Goal: Task Accomplishment & Management: Use online tool/utility

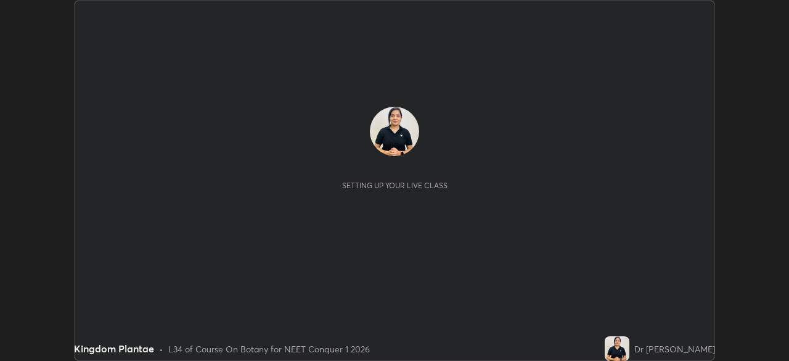
scroll to position [361, 789]
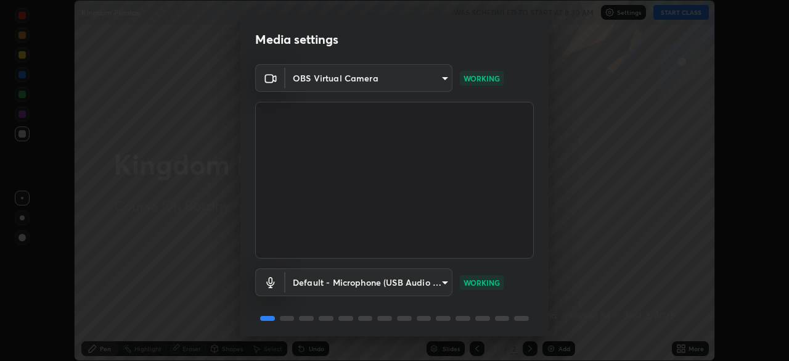
click at [452, 218] on video at bounding box center [394, 180] width 279 height 157
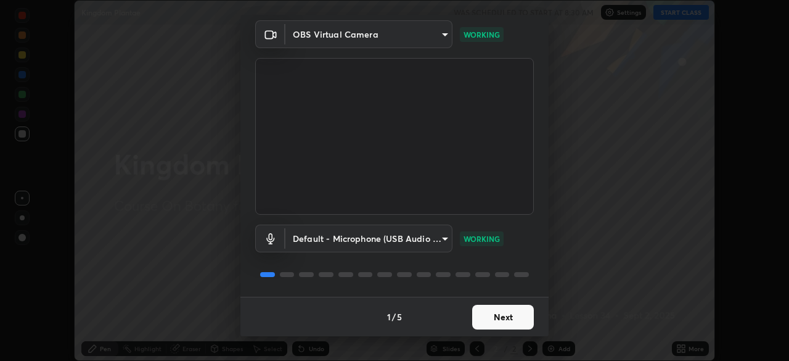
click at [488, 313] on button "Next" at bounding box center [503, 317] width 62 height 25
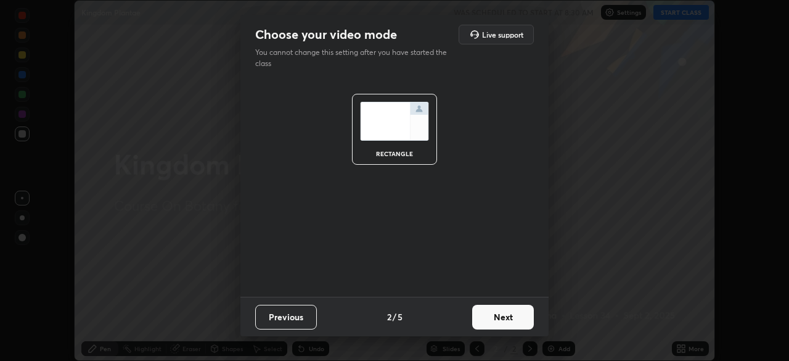
scroll to position [0, 0]
click at [495, 317] on button "Next" at bounding box center [503, 317] width 62 height 25
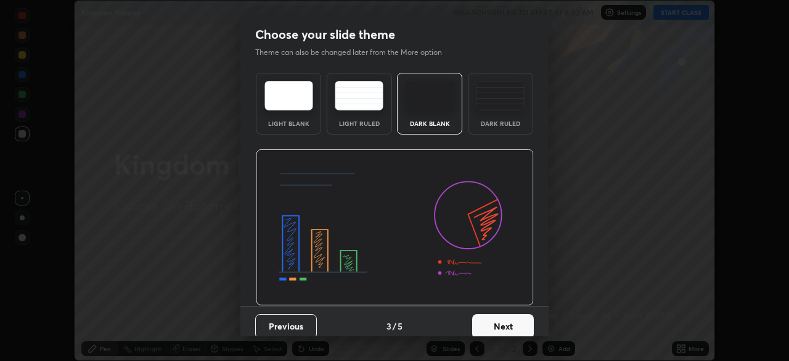
click at [493, 316] on button "Next" at bounding box center [503, 326] width 62 height 25
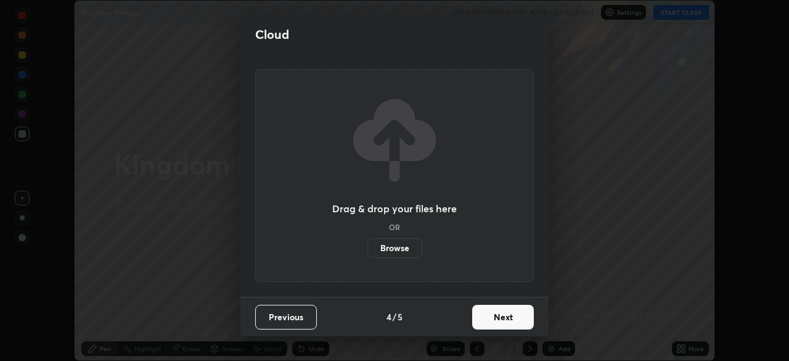
click at [492, 321] on button "Next" at bounding box center [503, 317] width 62 height 25
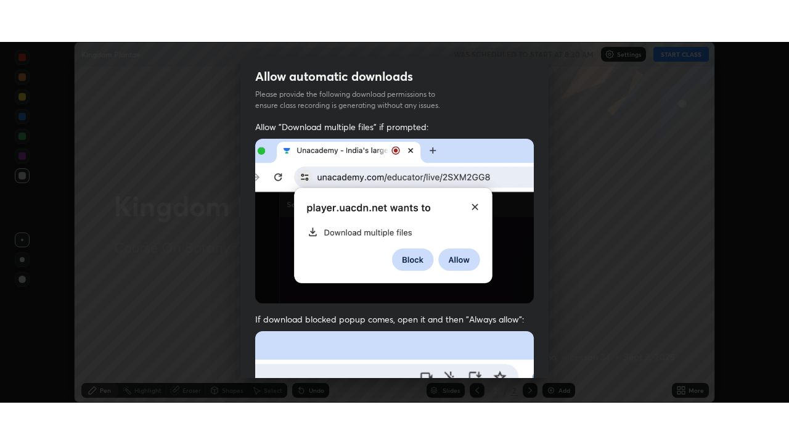
scroll to position [295, 0]
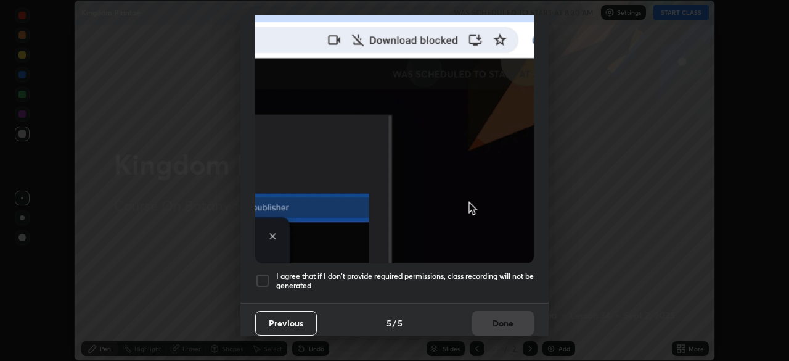
click at [265, 279] on div at bounding box center [262, 280] width 15 height 15
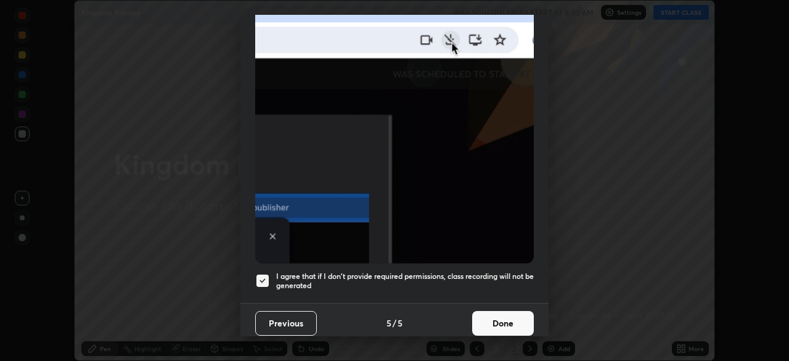
click at [496, 316] on button "Done" at bounding box center [503, 323] width 62 height 25
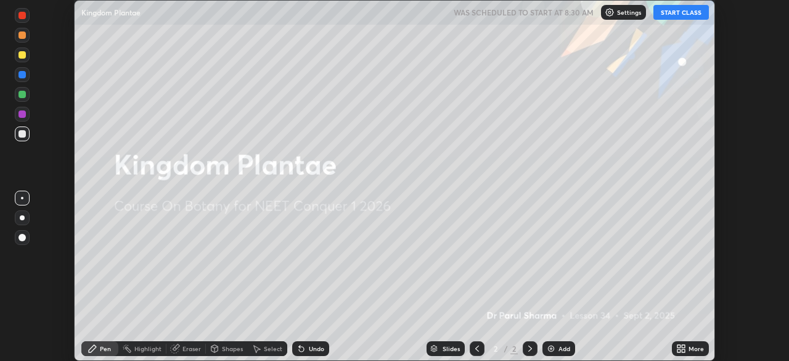
click at [683, 10] on button "START CLASS" at bounding box center [682, 12] width 56 height 15
click at [683, 351] on icon at bounding box center [683, 350] width 3 height 3
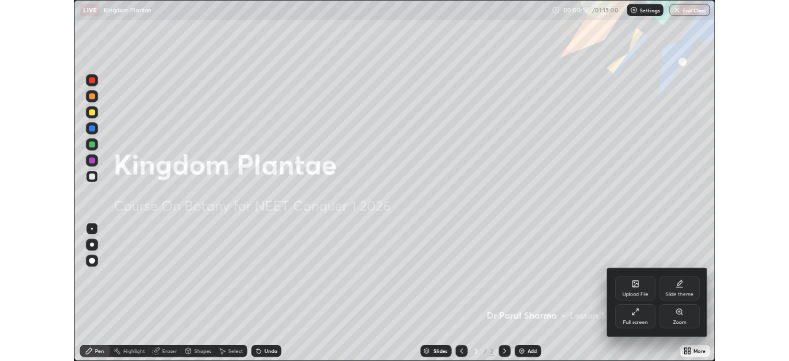
scroll to position [444, 789]
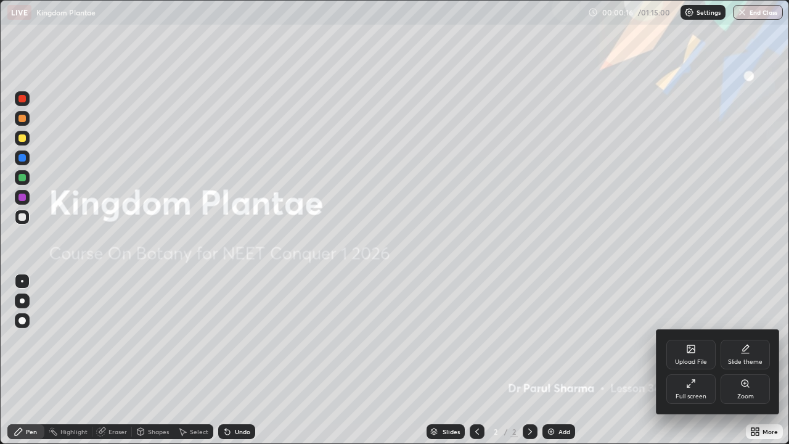
click at [627, 356] on div at bounding box center [394, 222] width 789 height 444
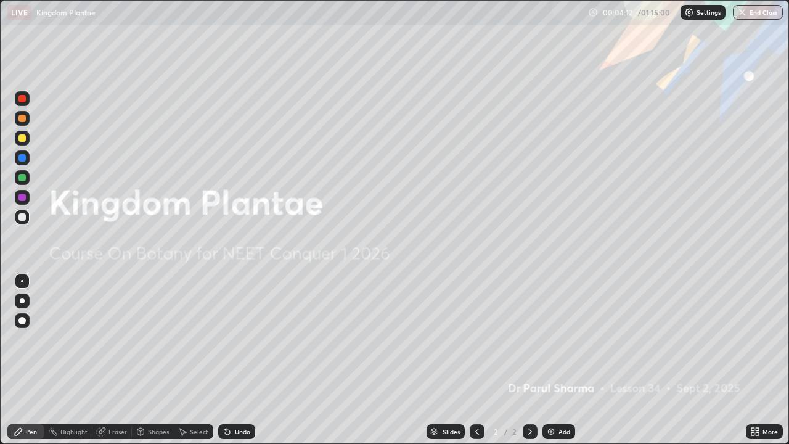
click at [554, 360] on img at bounding box center [551, 432] width 10 height 10
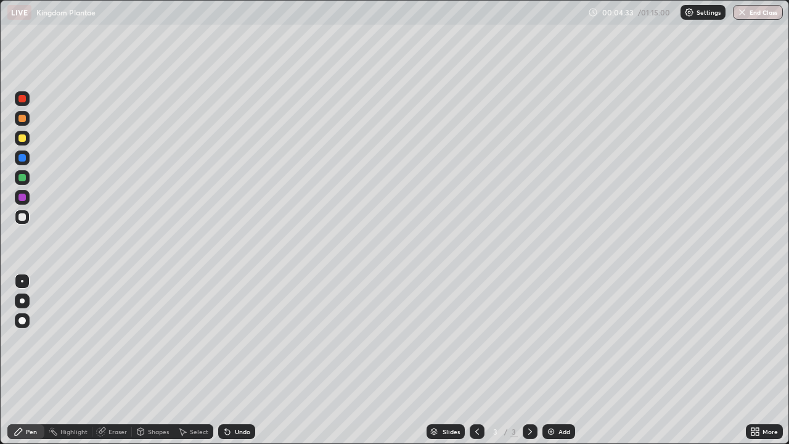
click at [731, 360] on div "Slides 3 / 3 Add" at bounding box center [500, 431] width 491 height 25
click at [758, 360] on icon at bounding box center [757, 429] width 3 height 3
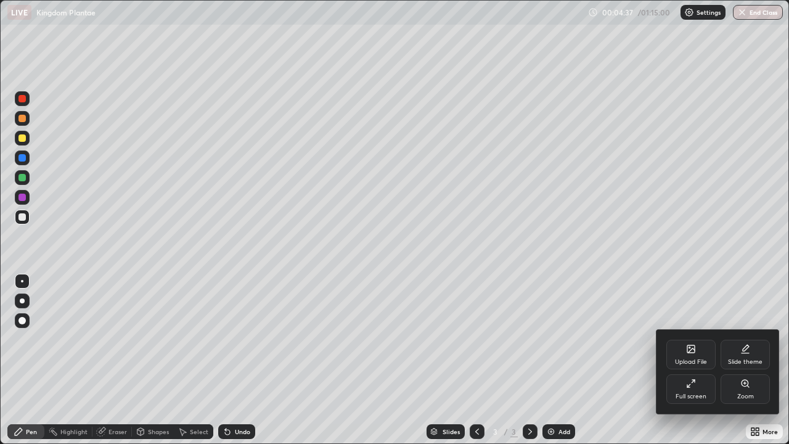
click at [695, 360] on icon at bounding box center [691, 384] width 10 height 10
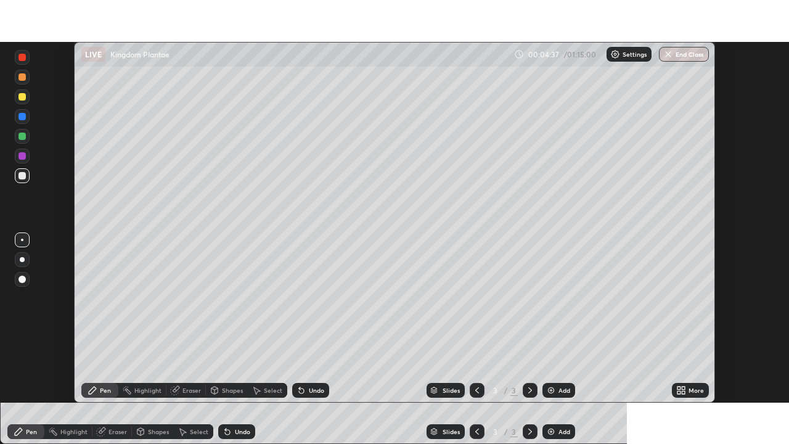
scroll to position [61308, 60880]
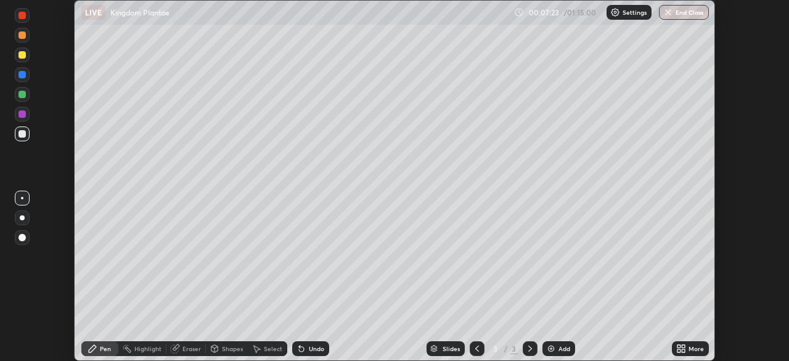
click at [682, 351] on icon at bounding box center [683, 350] width 3 height 3
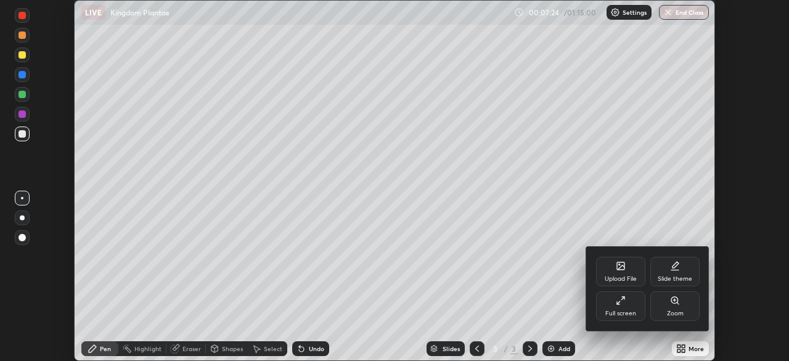
click at [622, 303] on icon at bounding box center [621, 300] width 10 height 10
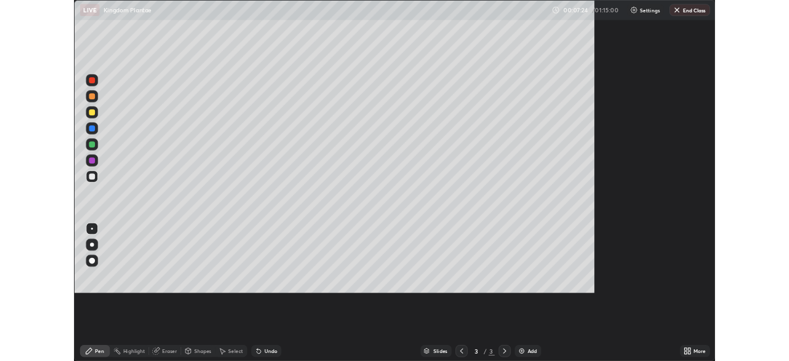
scroll to position [444, 789]
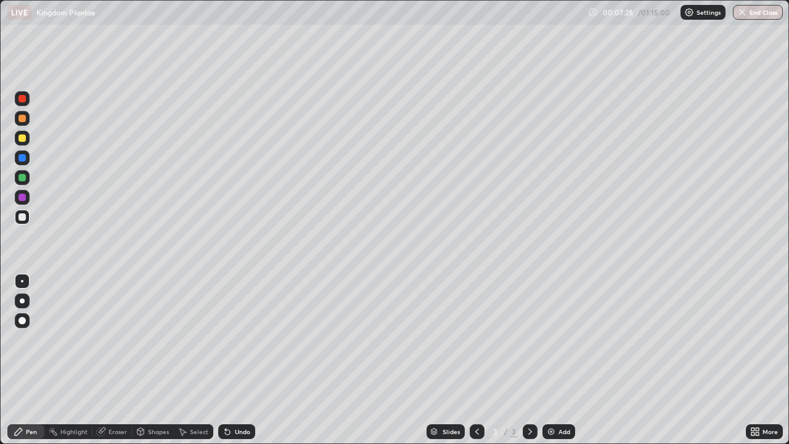
click at [757, 360] on icon at bounding box center [757, 429] width 3 height 3
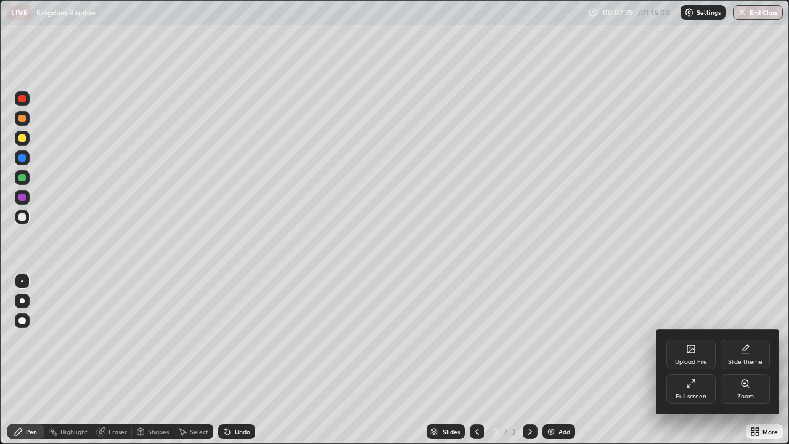
click at [691, 360] on icon at bounding box center [691, 384] width 10 height 10
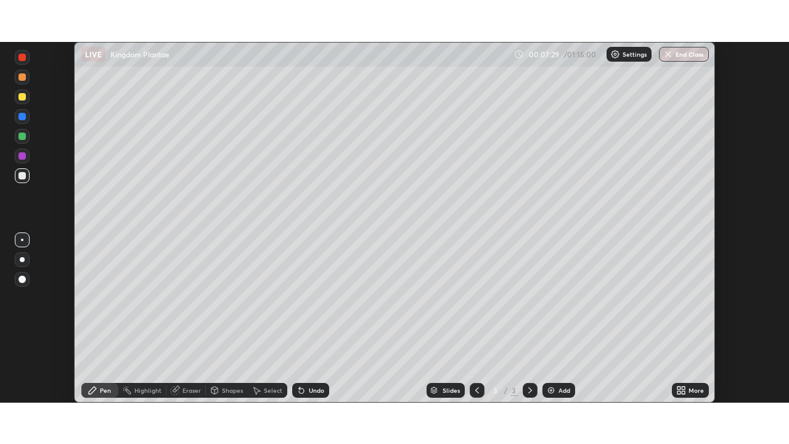
scroll to position [61308, 60880]
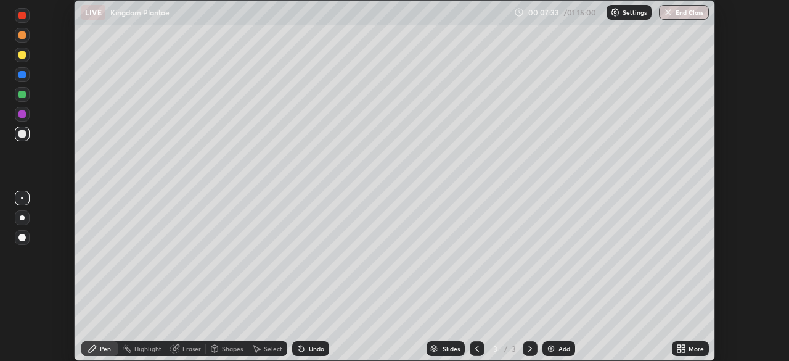
click at [683, 348] on icon at bounding box center [682, 348] width 10 height 10
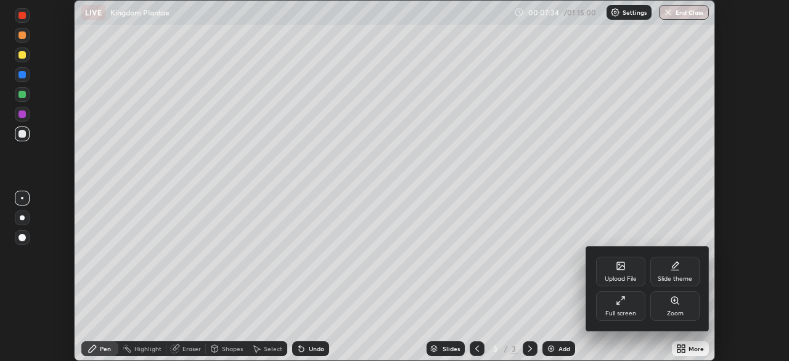
click at [623, 303] on icon at bounding box center [621, 300] width 10 height 10
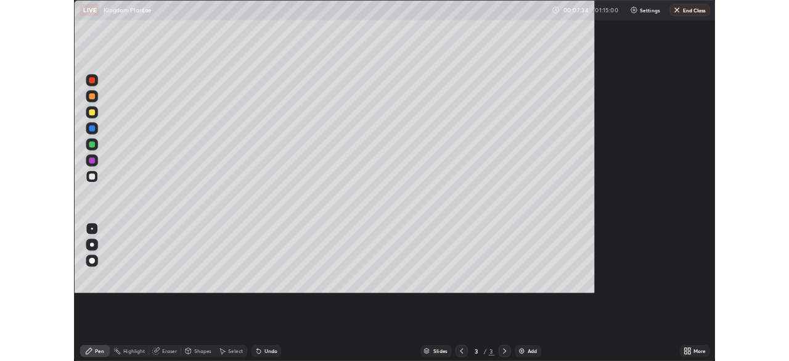
scroll to position [444, 789]
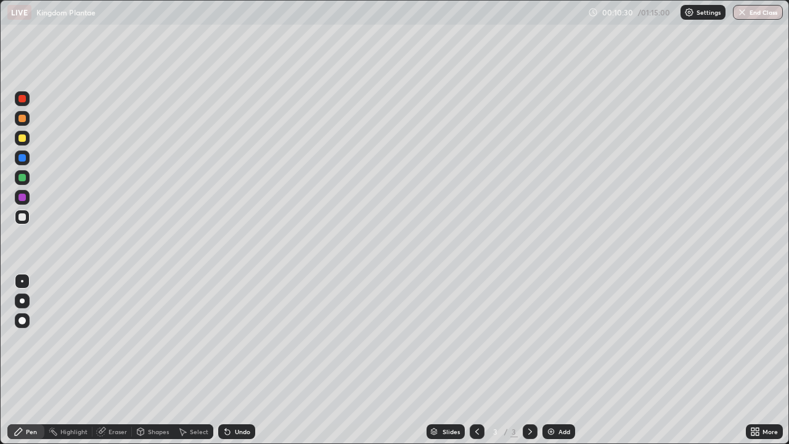
click at [754, 360] on icon at bounding box center [753, 433] width 3 height 3
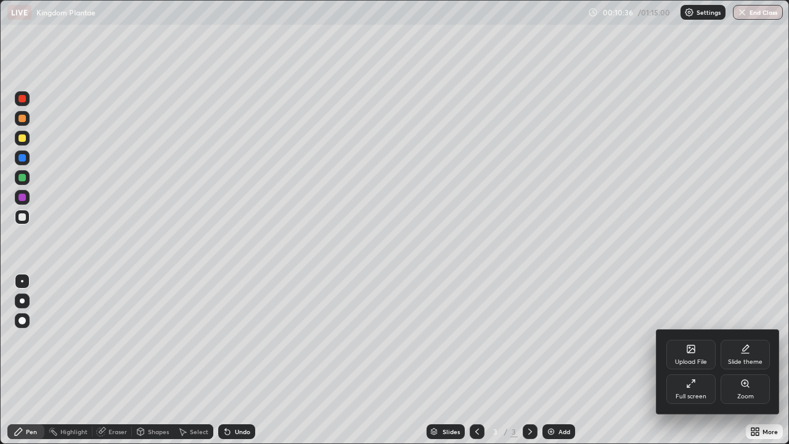
click at [693, 352] on icon at bounding box center [691, 348] width 7 height 7
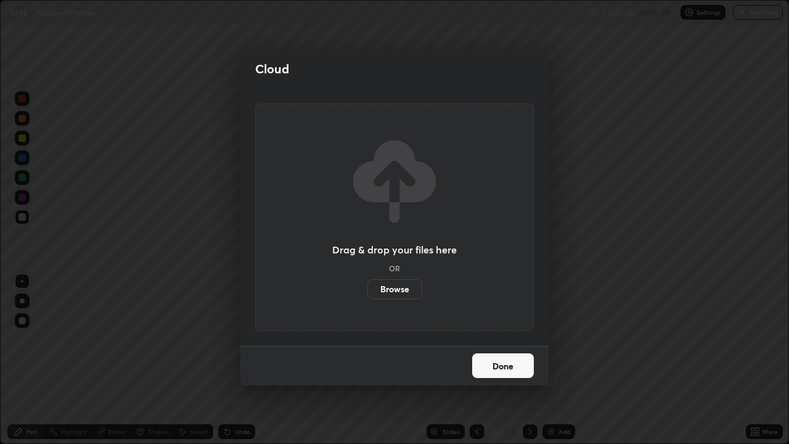
click at [395, 285] on label "Browse" at bounding box center [395, 289] width 55 height 20
click at [368, 285] on input "Browse" at bounding box center [368, 289] width 0 height 20
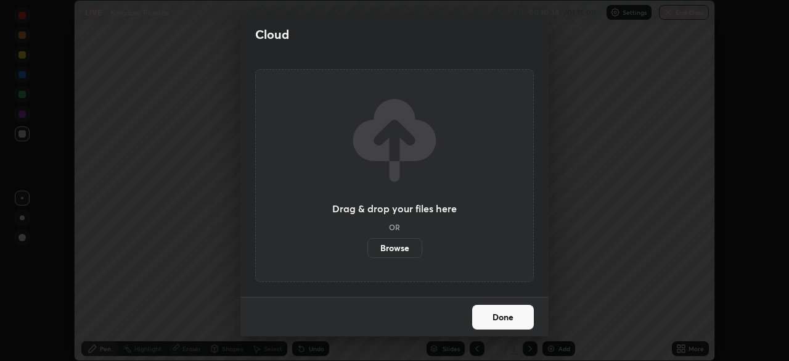
scroll to position [61308, 60880]
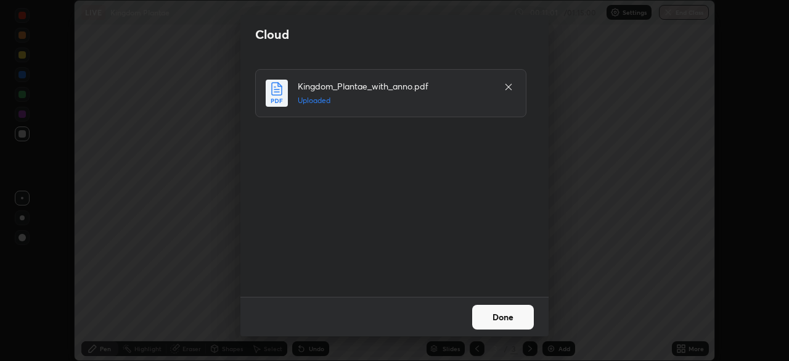
click at [496, 311] on button "Done" at bounding box center [503, 317] width 62 height 25
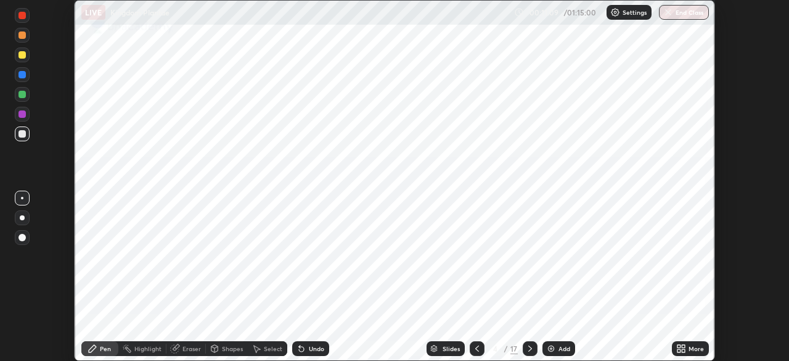
click at [679, 345] on icon at bounding box center [679, 346] width 3 height 3
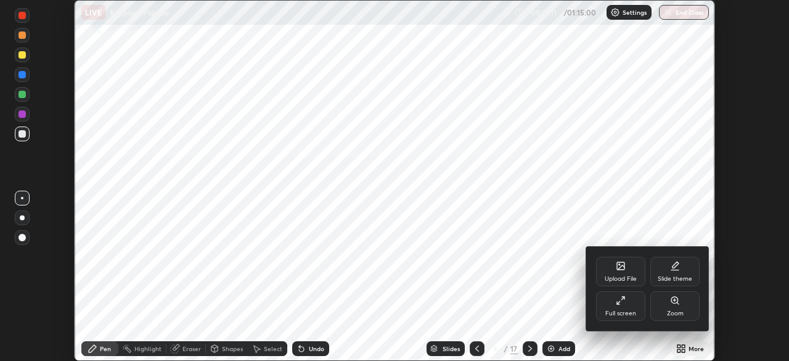
click at [623, 269] on icon at bounding box center [621, 266] width 10 height 10
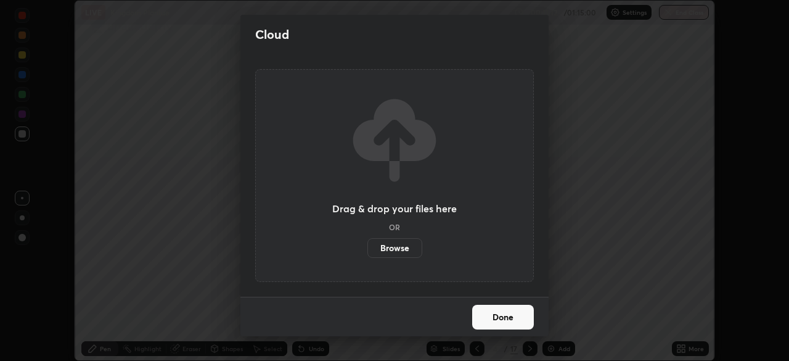
click at [396, 249] on label "Browse" at bounding box center [395, 248] width 55 height 20
click at [368, 249] on input "Browse" at bounding box center [368, 248] width 0 height 20
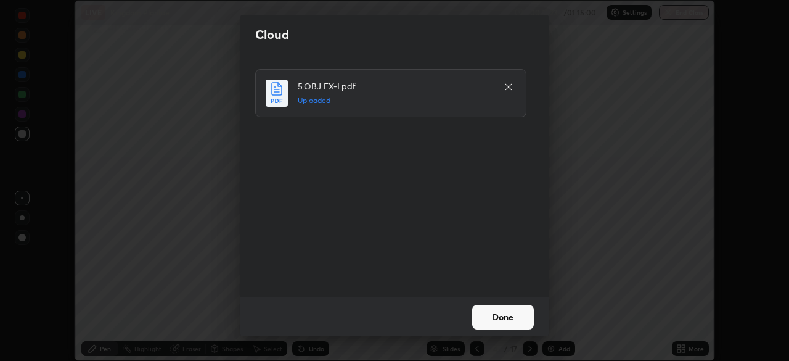
click at [492, 312] on button "Done" at bounding box center [503, 317] width 62 height 25
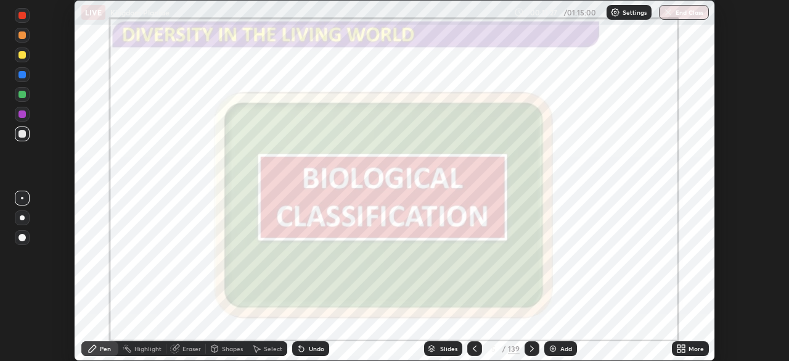
click at [683, 350] on icon at bounding box center [683, 350] width 3 height 3
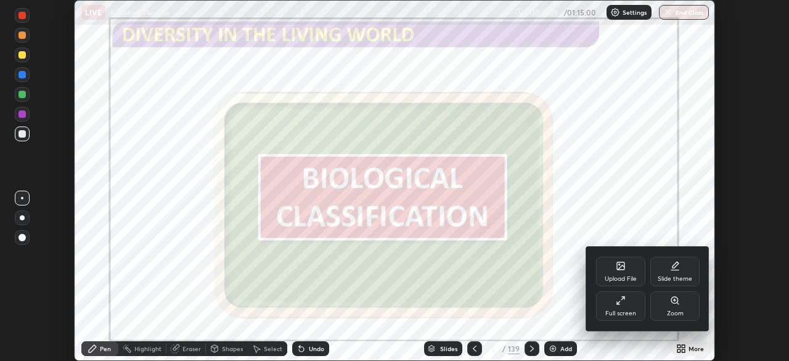
click at [617, 266] on icon at bounding box center [620, 265] width 7 height 7
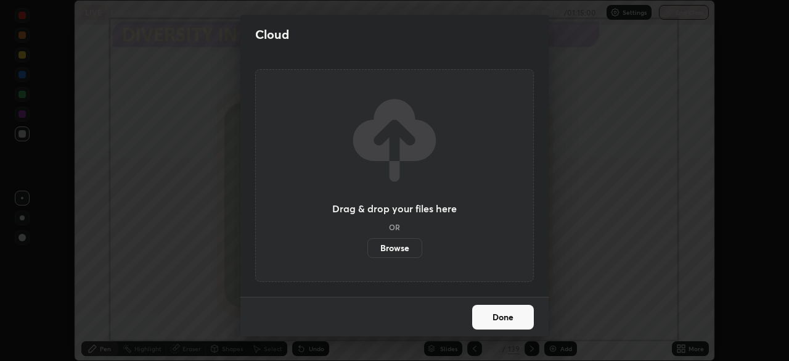
click at [386, 245] on label "Browse" at bounding box center [395, 248] width 55 height 20
click at [368, 245] on input "Browse" at bounding box center [368, 248] width 0 height 20
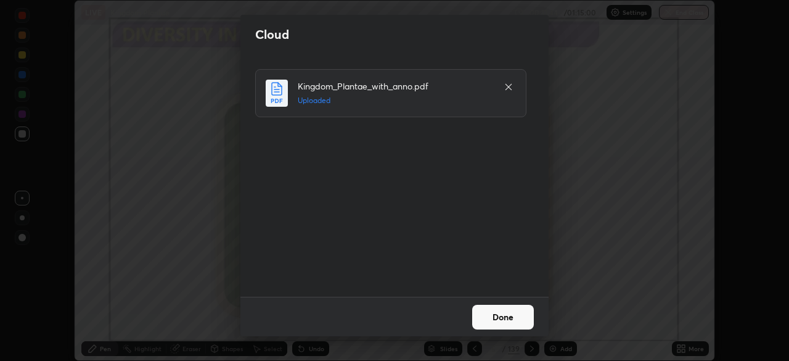
click at [493, 316] on button "Done" at bounding box center [503, 317] width 62 height 25
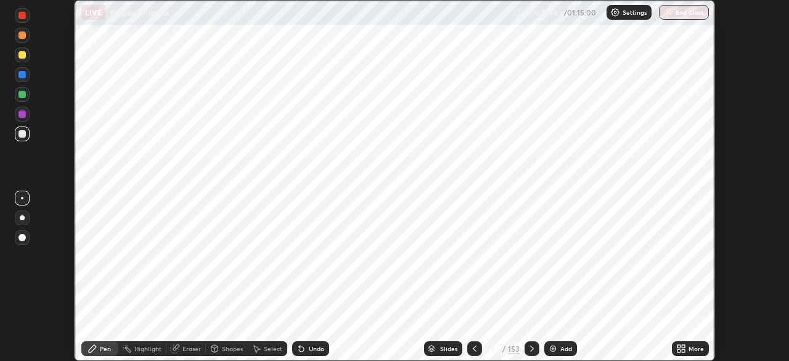
click at [681, 352] on icon at bounding box center [679, 350] width 3 height 3
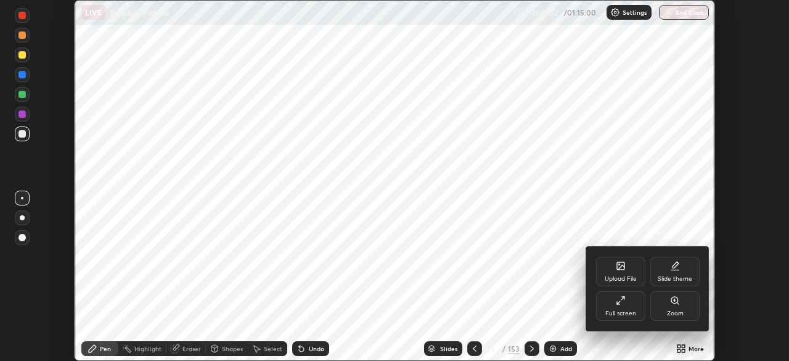
click at [683, 208] on div at bounding box center [394, 180] width 789 height 361
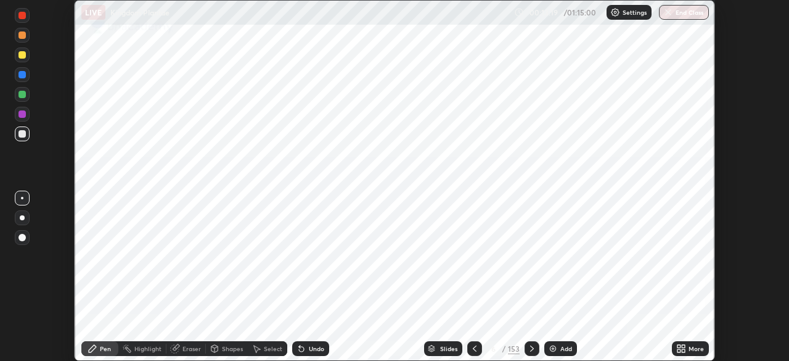
click at [449, 345] on div "Slides" at bounding box center [448, 348] width 17 height 6
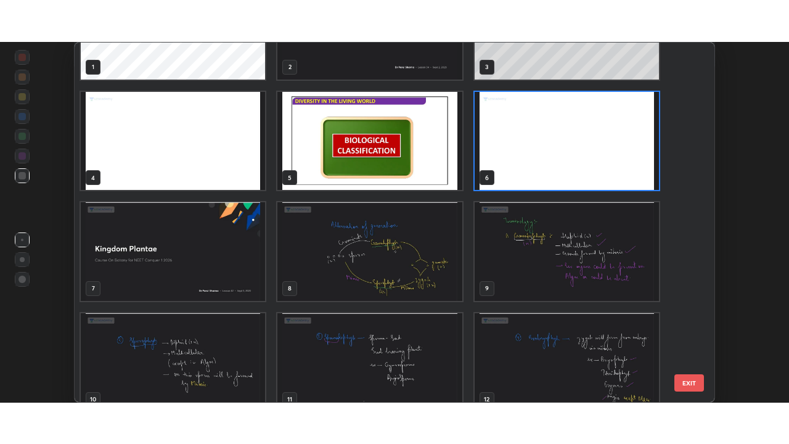
scroll to position [68, 0]
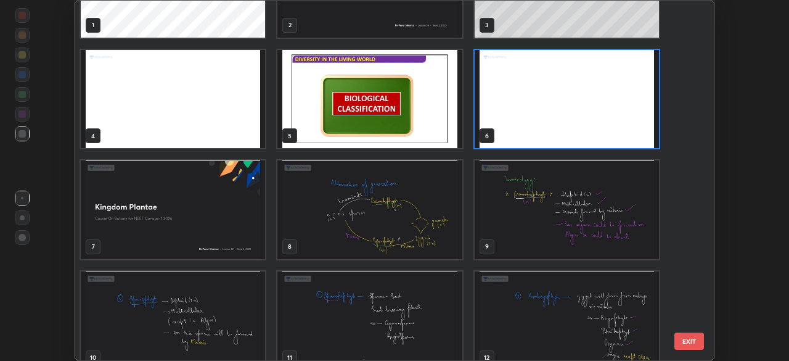
click at [348, 216] on img "grid" at bounding box center [370, 209] width 184 height 99
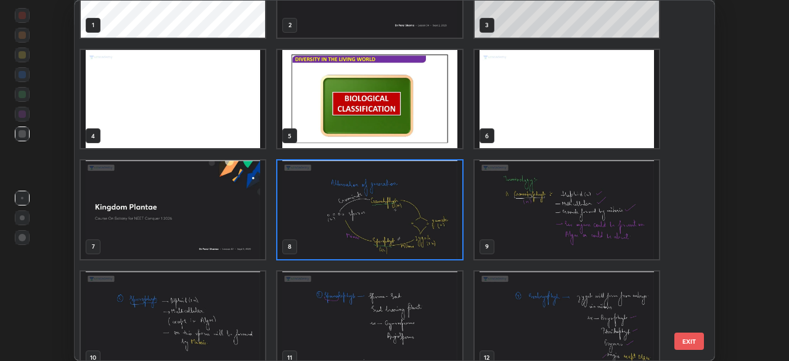
click at [413, 222] on img "grid" at bounding box center [370, 209] width 184 height 99
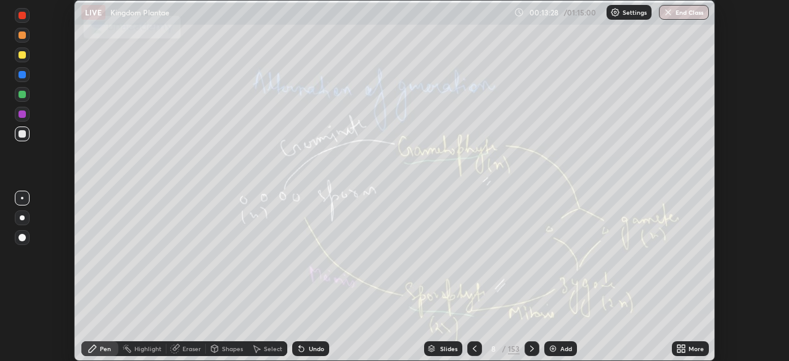
click at [683, 348] on icon at bounding box center [682, 348] width 10 height 10
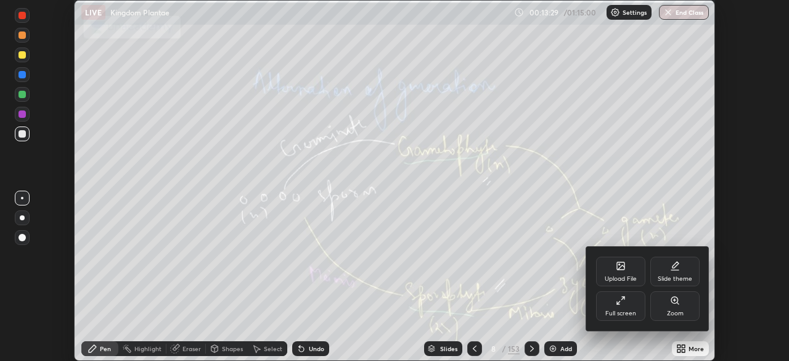
click at [622, 305] on div "Full screen" at bounding box center [620, 306] width 49 height 30
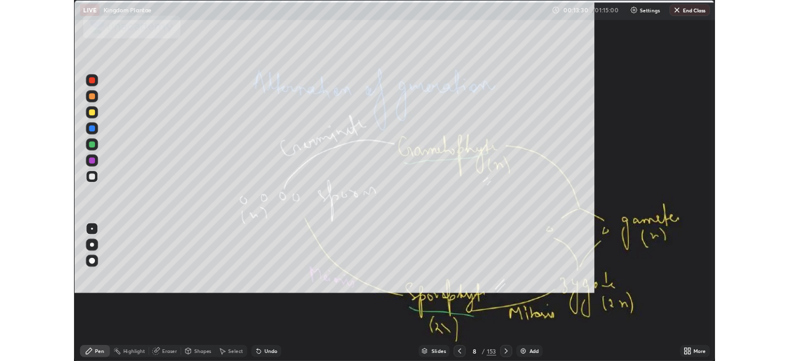
scroll to position [444, 789]
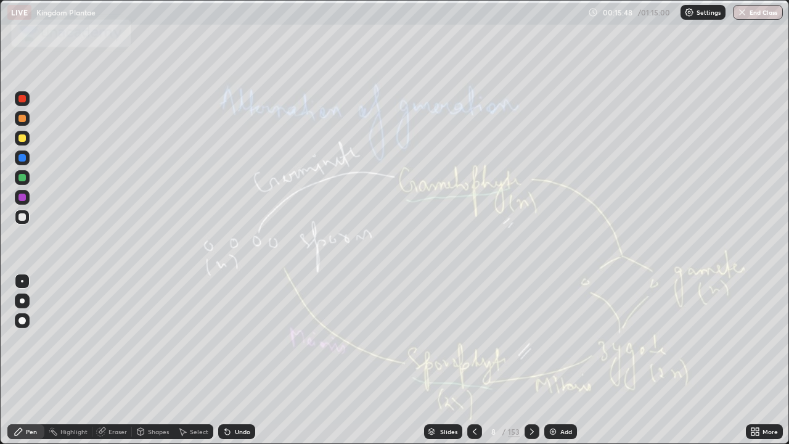
click at [531, 360] on icon at bounding box center [532, 432] width 10 height 10
click at [474, 360] on icon at bounding box center [475, 432] width 10 height 10
click at [530, 360] on icon at bounding box center [532, 432] width 10 height 10
click at [532, 360] on icon at bounding box center [532, 432] width 10 height 10
click at [471, 360] on icon at bounding box center [475, 432] width 10 height 10
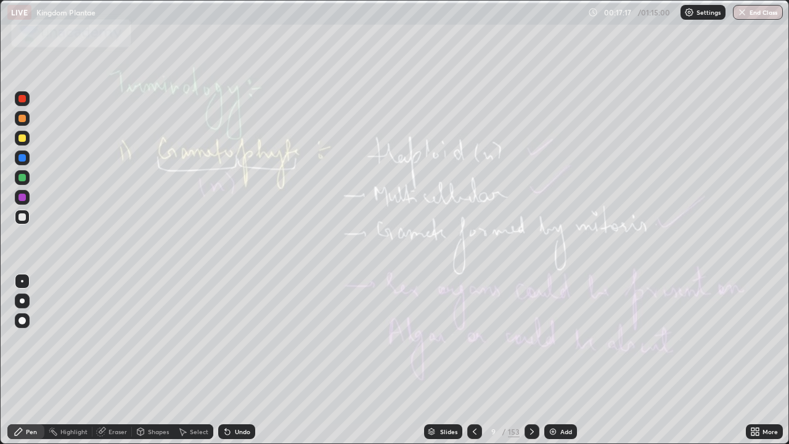
click at [474, 360] on div at bounding box center [474, 431] width 15 height 25
click at [531, 360] on icon at bounding box center [532, 432] width 10 height 10
click at [529, 360] on icon at bounding box center [532, 432] width 10 height 10
click at [472, 360] on icon at bounding box center [475, 432] width 10 height 10
click at [473, 360] on icon at bounding box center [475, 432] width 4 height 6
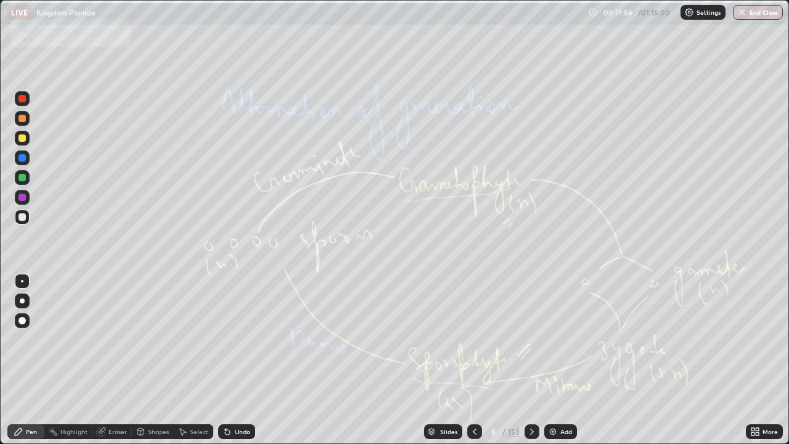
click at [530, 360] on icon at bounding box center [532, 432] width 10 height 10
click at [529, 360] on icon at bounding box center [532, 432] width 10 height 10
click at [530, 360] on div at bounding box center [532, 431] width 15 height 15
click at [532, 360] on icon at bounding box center [532, 432] width 4 height 6
click at [529, 360] on div at bounding box center [532, 431] width 15 height 15
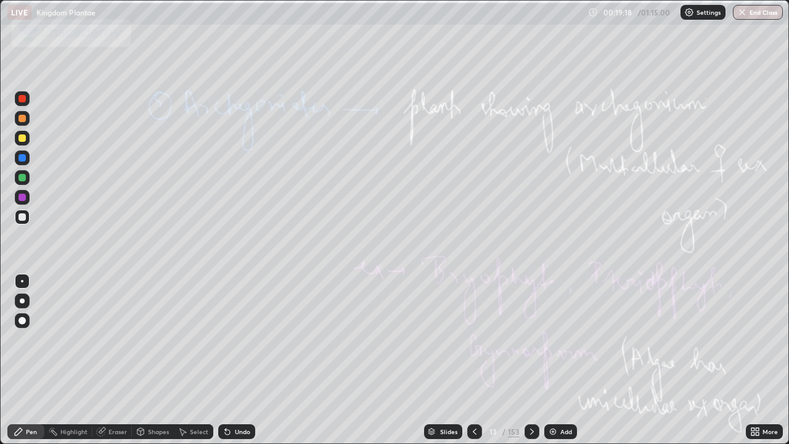
click at [531, 360] on icon at bounding box center [532, 432] width 10 height 10
click at [530, 360] on icon at bounding box center [532, 432] width 10 height 10
click at [470, 360] on icon at bounding box center [475, 432] width 10 height 10
click at [467, 360] on div at bounding box center [474, 431] width 15 height 15
click at [474, 360] on icon at bounding box center [475, 432] width 10 height 10
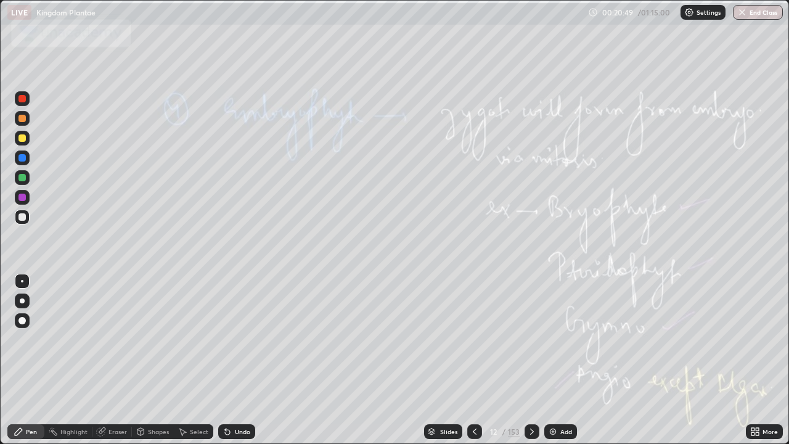
click at [473, 360] on icon at bounding box center [475, 432] width 10 height 10
click at [474, 360] on icon at bounding box center [475, 432] width 10 height 10
click at [475, 360] on icon at bounding box center [475, 432] width 4 height 6
click at [531, 360] on icon at bounding box center [532, 432] width 10 height 10
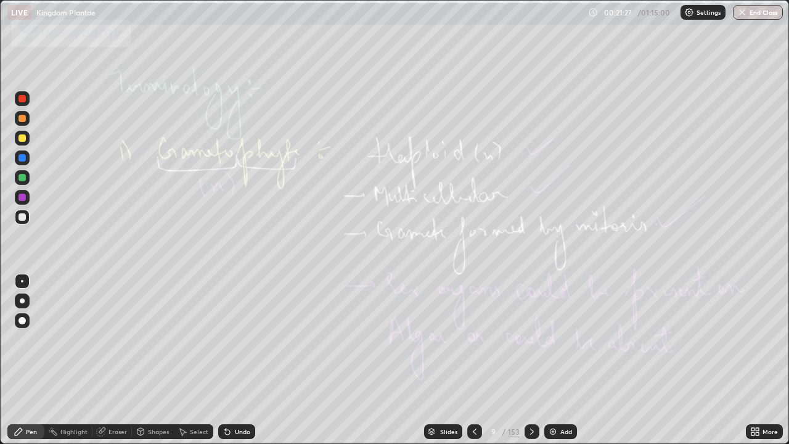
click at [531, 360] on icon at bounding box center [532, 432] width 10 height 10
click at [532, 360] on icon at bounding box center [532, 432] width 10 height 10
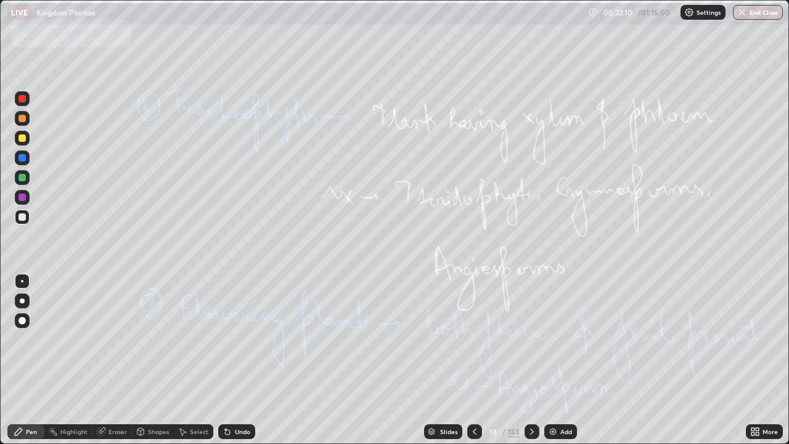
click at [530, 360] on icon at bounding box center [532, 432] width 4 height 6
click at [531, 360] on icon at bounding box center [532, 432] width 10 height 10
click at [473, 360] on icon at bounding box center [475, 432] width 10 height 10
click at [529, 360] on icon at bounding box center [532, 432] width 10 height 10
click at [469, 360] on div at bounding box center [474, 431] width 15 height 25
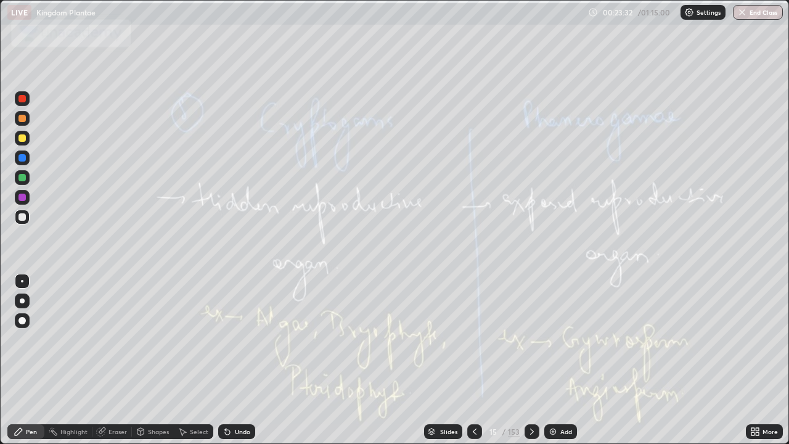
click at [474, 360] on icon at bounding box center [475, 432] width 10 height 10
click at [472, 360] on icon at bounding box center [475, 432] width 10 height 10
click at [751, 360] on icon at bounding box center [756, 432] width 10 height 10
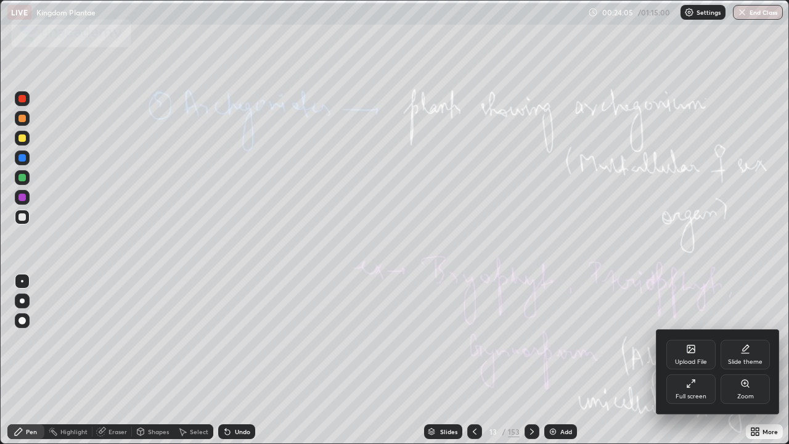
click at [694, 353] on icon at bounding box center [691, 349] width 10 height 10
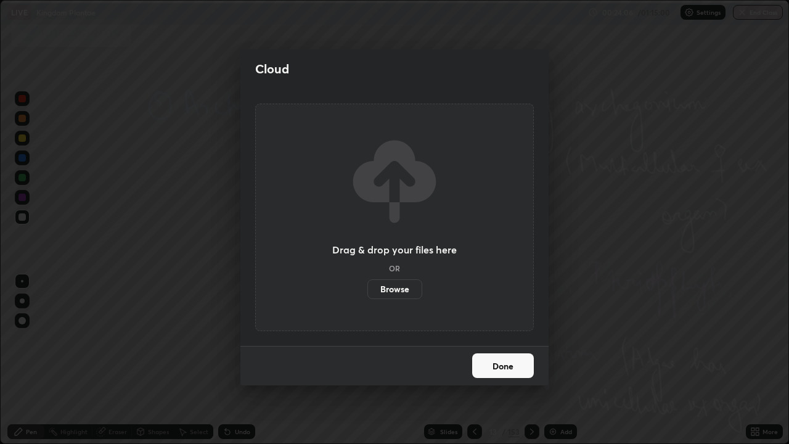
click at [403, 287] on label "Browse" at bounding box center [395, 289] width 55 height 20
click at [368, 287] on input "Browse" at bounding box center [368, 289] width 0 height 20
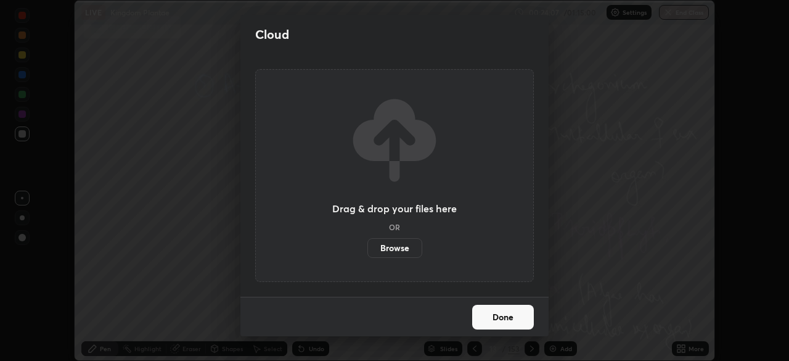
scroll to position [61308, 60880]
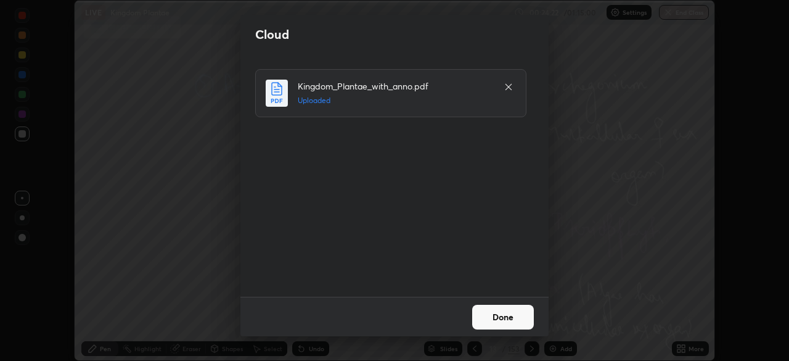
click at [489, 318] on button "Done" at bounding box center [503, 317] width 62 height 25
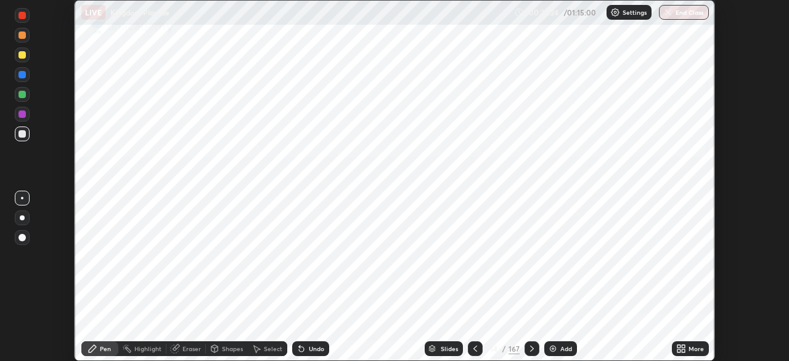
click at [443, 348] on div "Slides" at bounding box center [449, 348] width 17 height 6
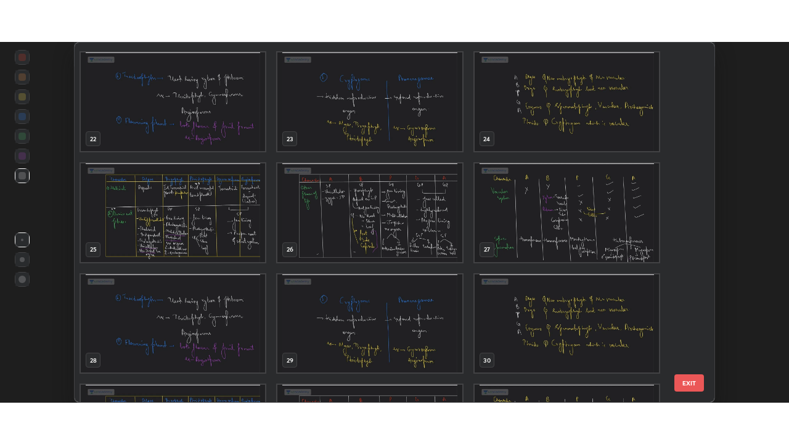
scroll to position [772, 0]
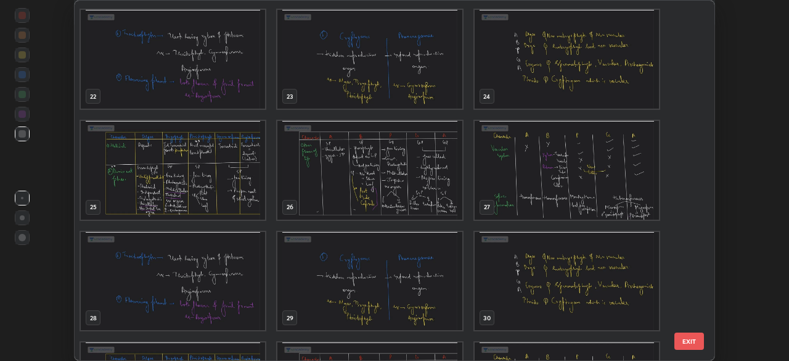
click at [181, 179] on img "grid" at bounding box center [173, 170] width 184 height 99
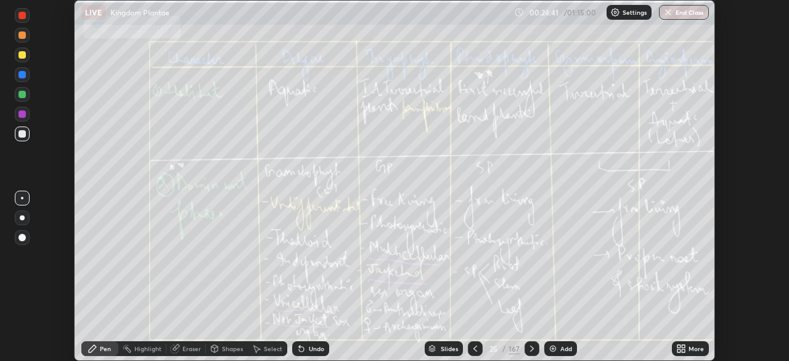
click at [680, 350] on icon at bounding box center [679, 350] width 3 height 3
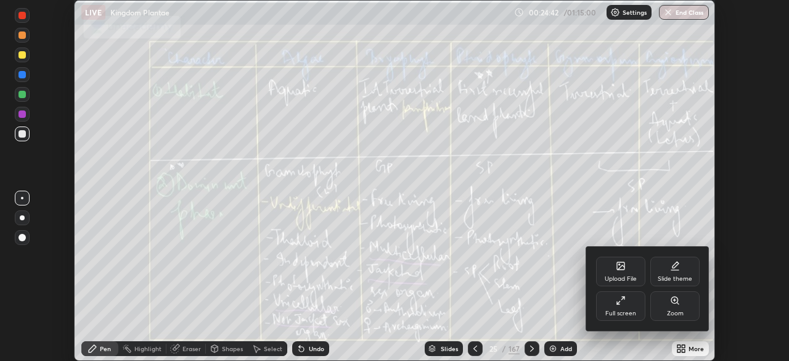
click at [623, 307] on div "Full screen" at bounding box center [620, 306] width 49 height 30
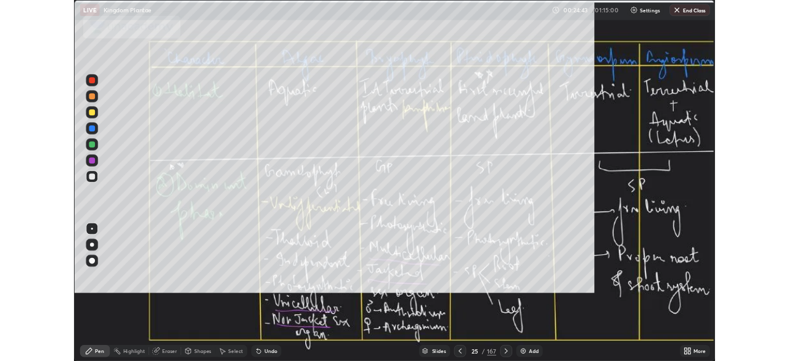
scroll to position [444, 789]
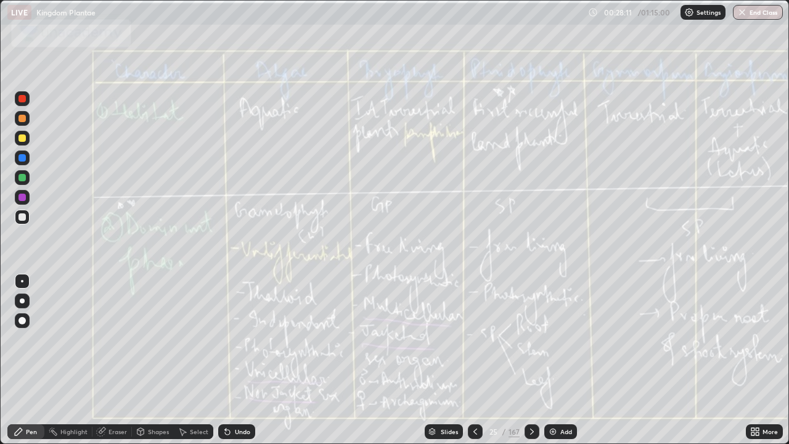
click at [529, 360] on icon at bounding box center [532, 432] width 10 height 10
click at [474, 360] on icon at bounding box center [476, 432] width 10 height 10
click at [530, 360] on icon at bounding box center [532, 432] width 10 height 10
click at [474, 360] on icon at bounding box center [476, 432] width 10 height 10
click at [530, 360] on icon at bounding box center [532, 432] width 10 height 10
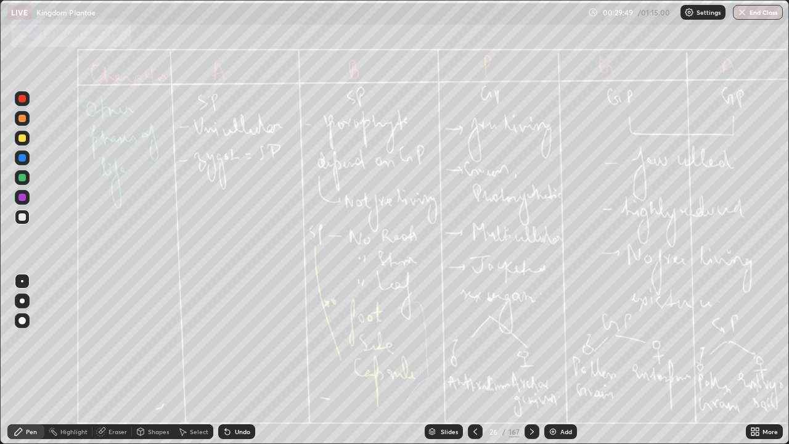
click at [525, 360] on div at bounding box center [532, 431] width 15 height 15
click at [755, 360] on icon at bounding box center [756, 432] width 10 height 10
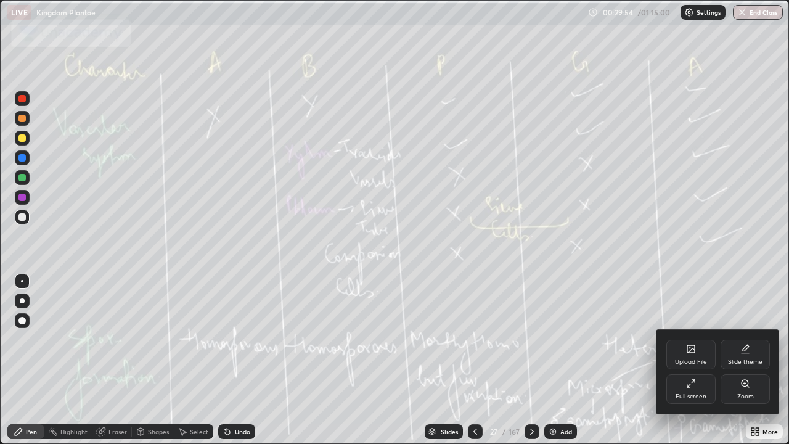
click at [693, 360] on icon at bounding box center [691, 384] width 10 height 10
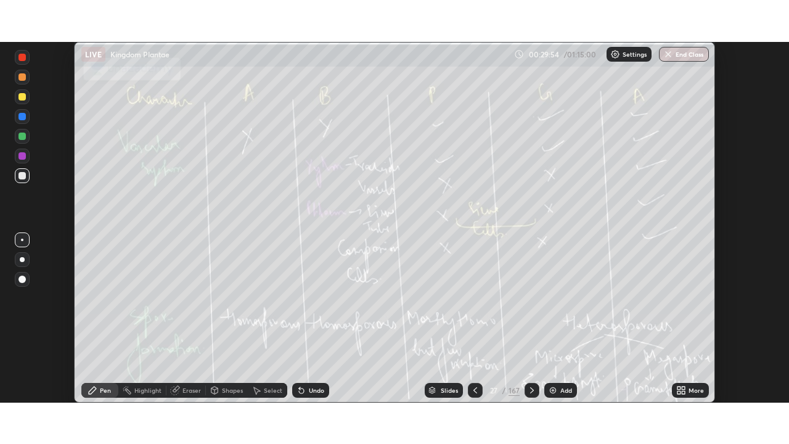
scroll to position [61308, 60880]
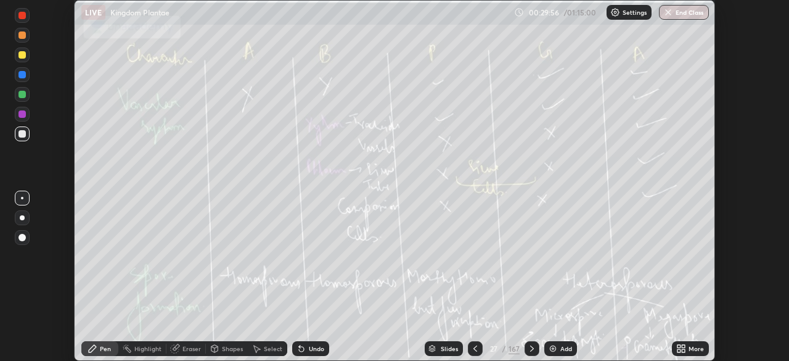
click at [691, 348] on div "More" at bounding box center [696, 348] width 15 height 6
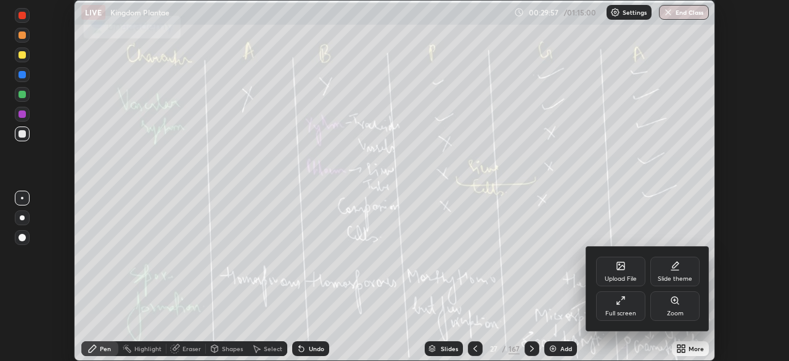
click at [623, 306] on div "Full screen" at bounding box center [620, 306] width 49 height 30
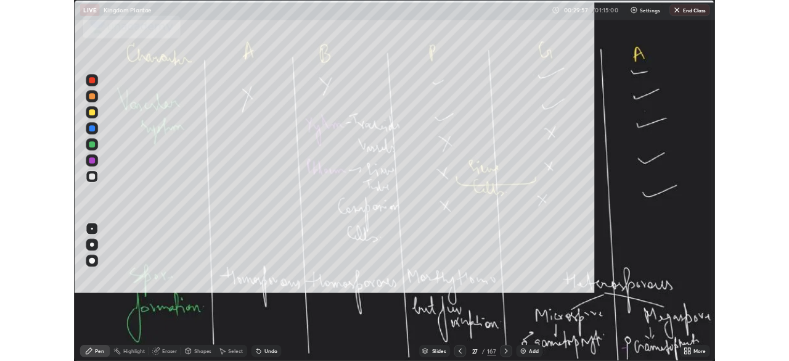
scroll to position [444, 789]
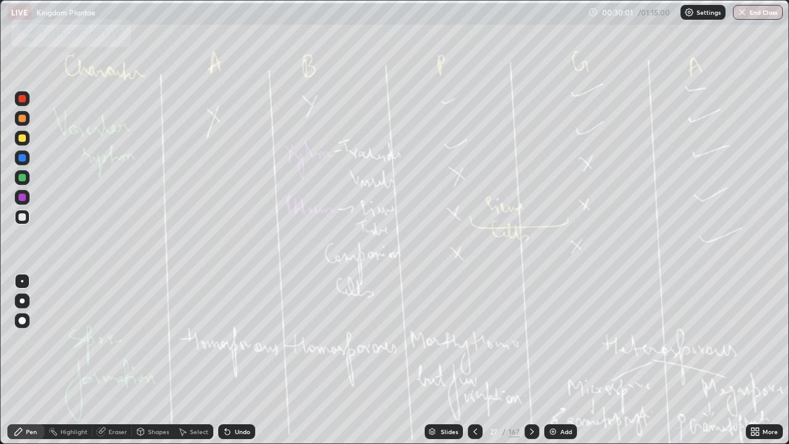
click at [532, 360] on div at bounding box center [532, 431] width 15 height 15
click at [475, 360] on icon at bounding box center [476, 432] width 10 height 10
click at [474, 360] on icon at bounding box center [476, 432] width 4 height 6
click at [585, 360] on div "Slides 26 / 167 Add" at bounding box center [500, 431] width 491 height 25
click at [476, 360] on icon at bounding box center [476, 432] width 10 height 10
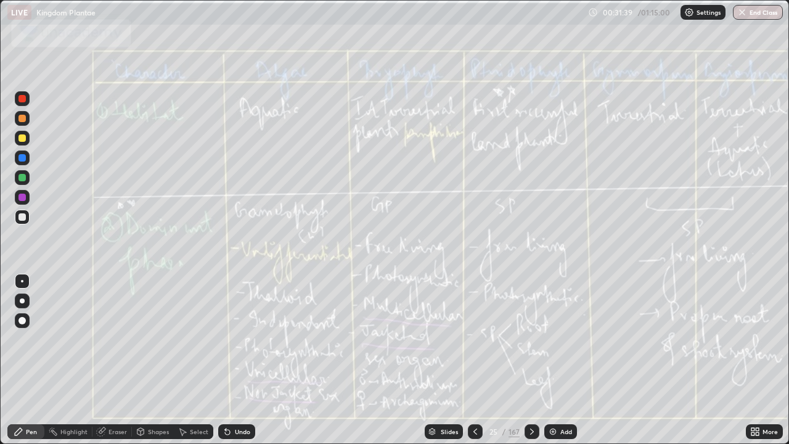
click at [474, 360] on icon at bounding box center [476, 432] width 10 height 10
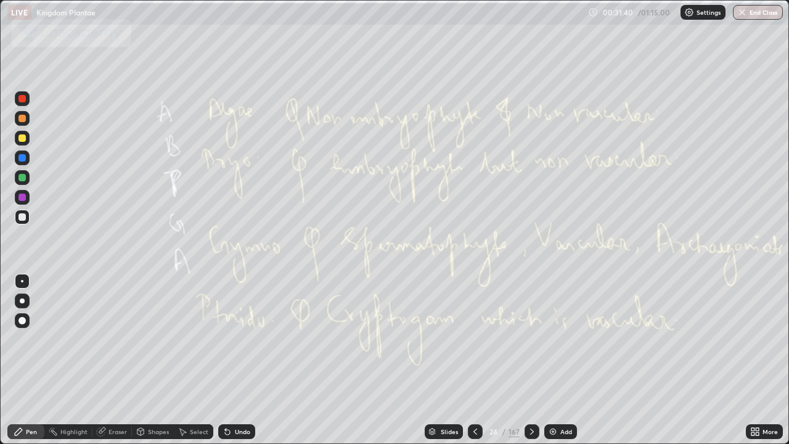
click at [530, 360] on icon at bounding box center [532, 432] width 10 height 10
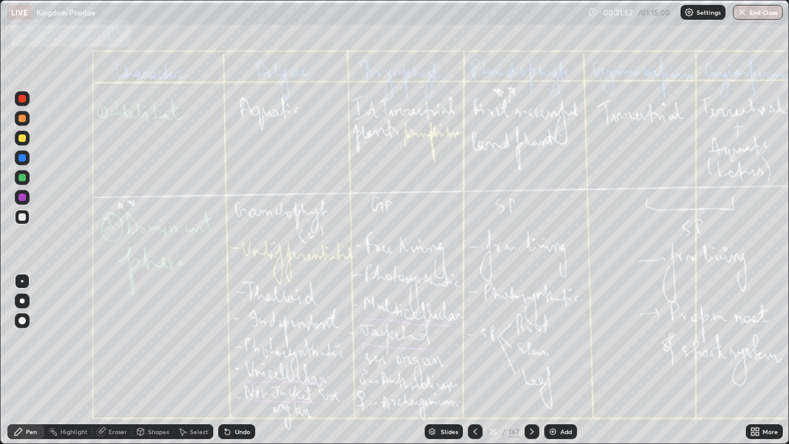
click at [530, 360] on icon at bounding box center [532, 432] width 10 height 10
click at [472, 360] on icon at bounding box center [476, 432] width 10 height 10
click at [532, 360] on icon at bounding box center [532, 432] width 10 height 10
click at [472, 360] on icon at bounding box center [476, 432] width 10 height 10
click at [532, 360] on icon at bounding box center [532, 432] width 4 height 6
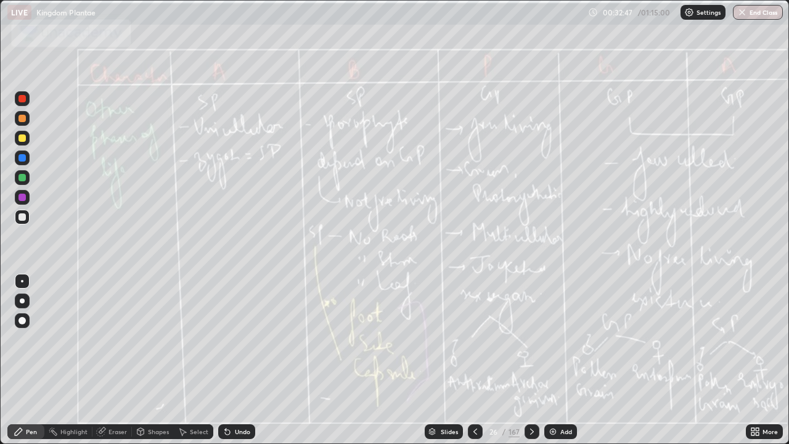
click at [475, 360] on icon at bounding box center [476, 432] width 10 height 10
click at [529, 360] on icon at bounding box center [532, 432] width 10 height 10
click at [530, 360] on icon at bounding box center [532, 432] width 4 height 6
click at [530, 360] on icon at bounding box center [532, 432] width 10 height 10
click at [474, 360] on icon at bounding box center [476, 432] width 4 height 6
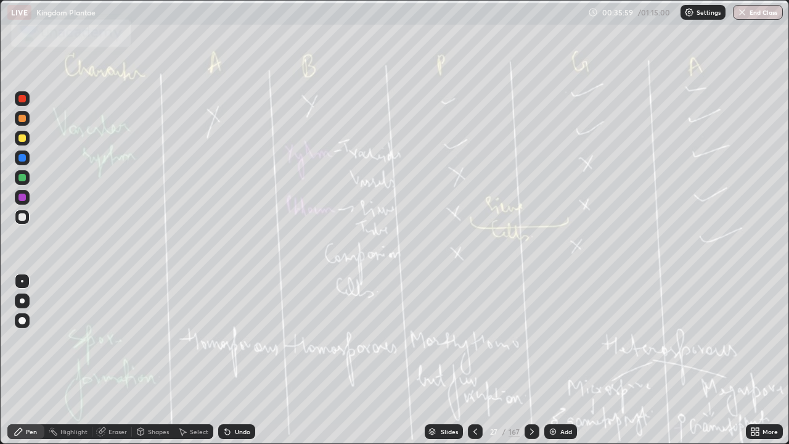
click at [474, 360] on icon at bounding box center [476, 432] width 4 height 6
click at [474, 360] on icon at bounding box center [476, 432] width 10 height 10
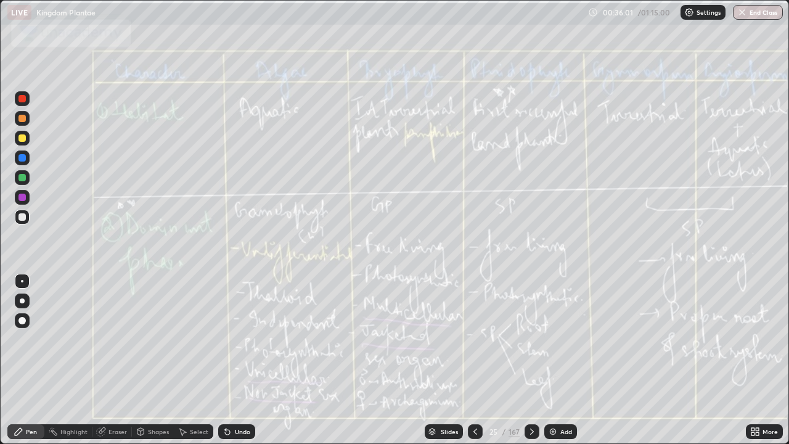
click at [474, 360] on icon at bounding box center [476, 432] width 10 height 10
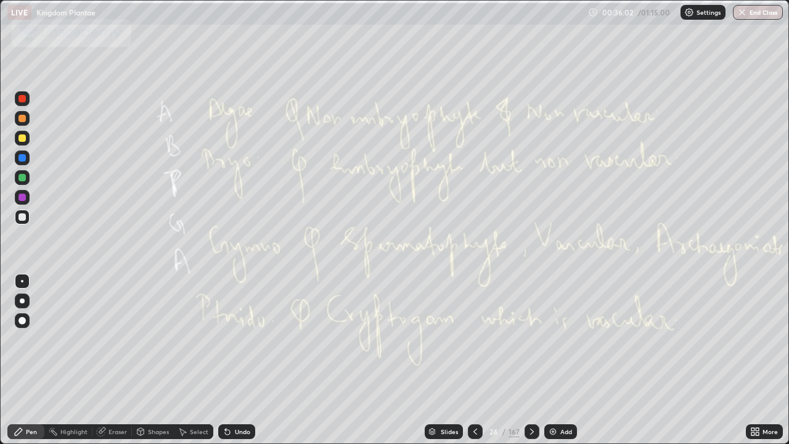
click at [474, 360] on icon at bounding box center [476, 432] width 10 height 10
click at [756, 360] on icon at bounding box center [757, 429] width 3 height 3
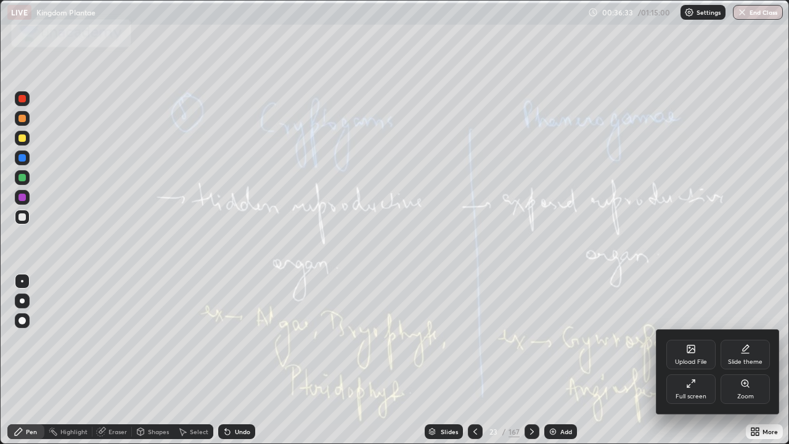
click at [691, 360] on icon at bounding box center [691, 384] width 10 height 10
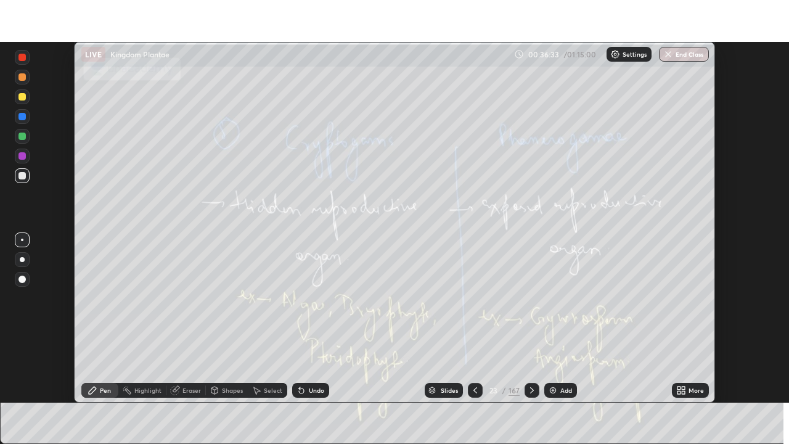
scroll to position [61308, 60880]
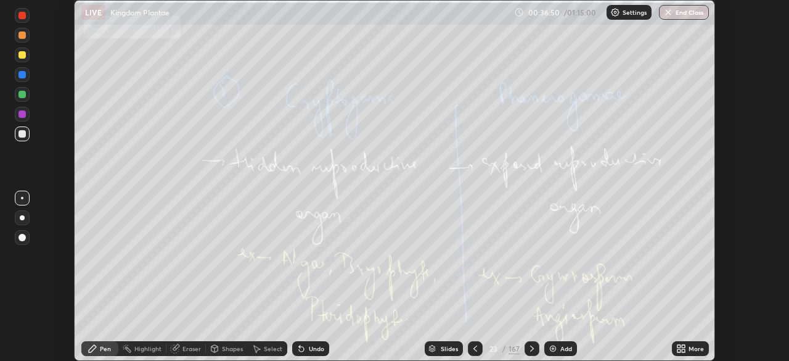
click at [683, 350] on icon at bounding box center [683, 350] width 3 height 3
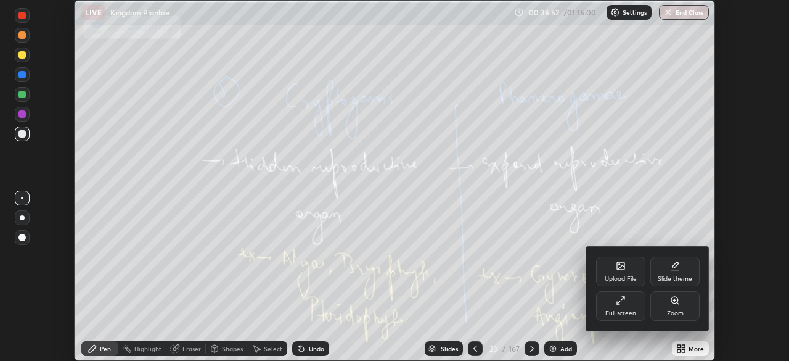
click at [620, 269] on icon at bounding box center [620, 265] width 7 height 7
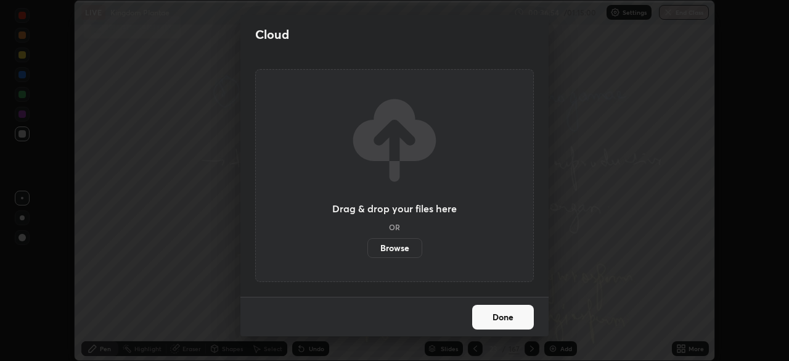
click at [399, 248] on label "Browse" at bounding box center [395, 248] width 55 height 20
click at [368, 248] on input "Browse" at bounding box center [368, 248] width 0 height 20
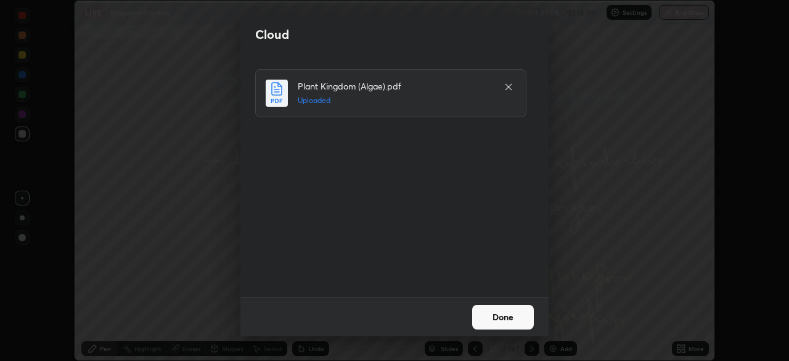
click at [495, 317] on button "Done" at bounding box center [503, 317] width 62 height 25
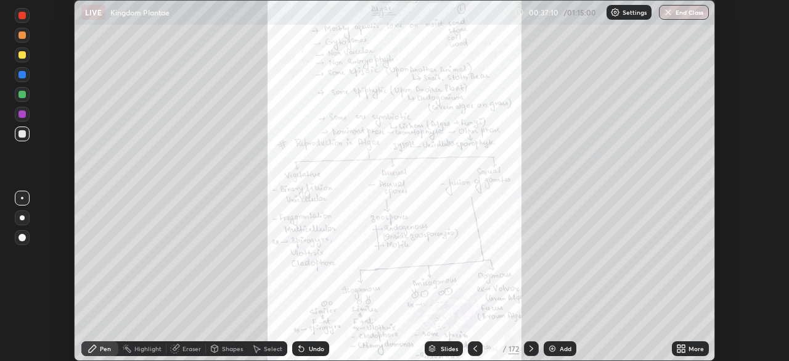
click at [684, 350] on icon at bounding box center [683, 350] width 3 height 3
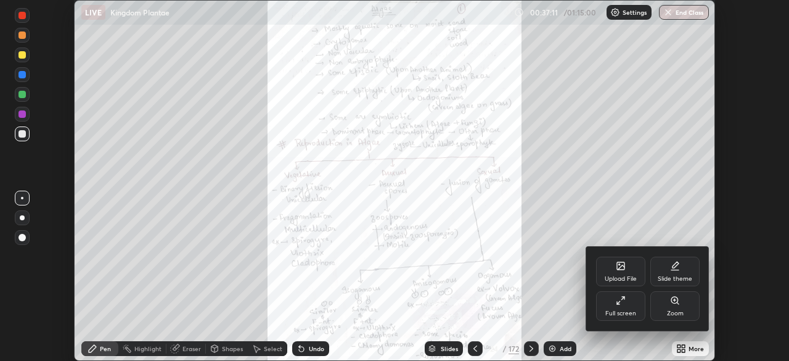
click at [625, 311] on div "Full screen" at bounding box center [621, 313] width 31 height 6
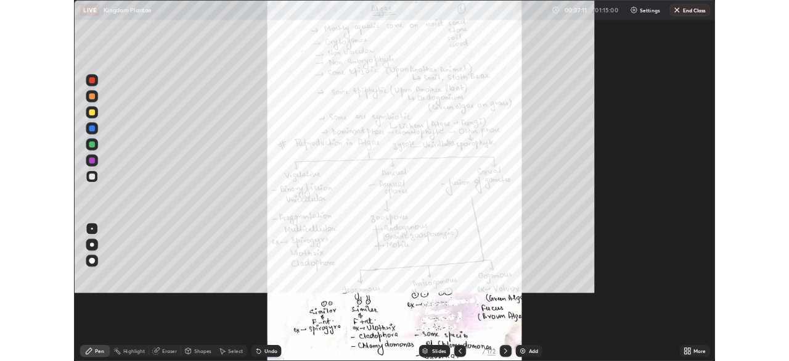
scroll to position [444, 789]
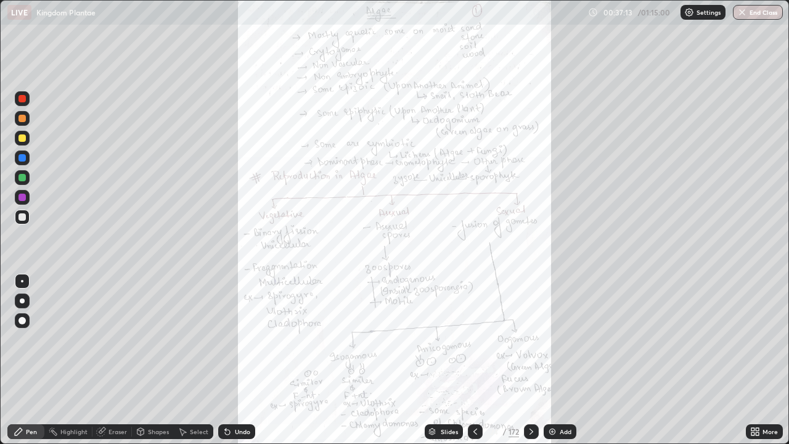
click at [753, 360] on icon at bounding box center [753, 429] width 3 height 3
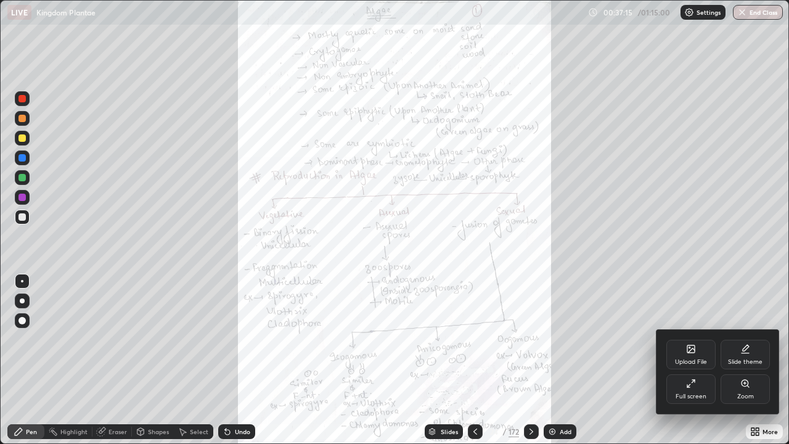
click at [744, 360] on icon at bounding box center [745, 383] width 7 height 7
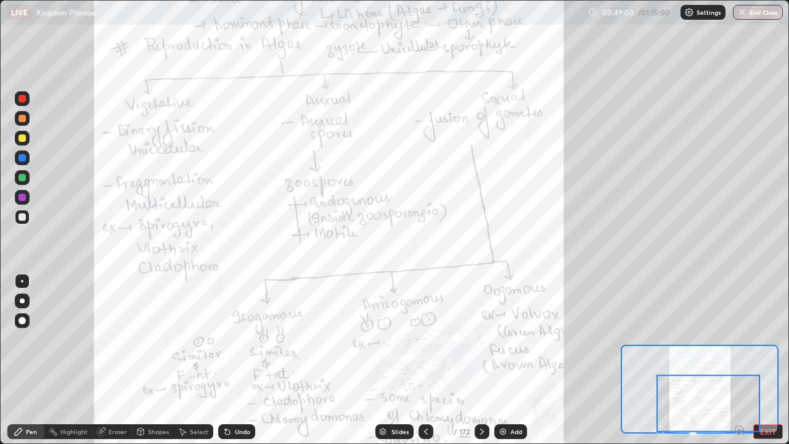
click at [481, 360] on icon at bounding box center [482, 432] width 10 height 10
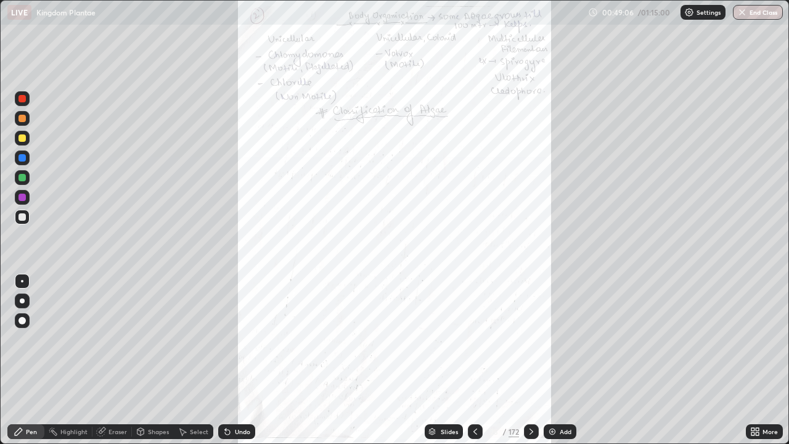
click at [760, 360] on icon at bounding box center [756, 432] width 10 height 10
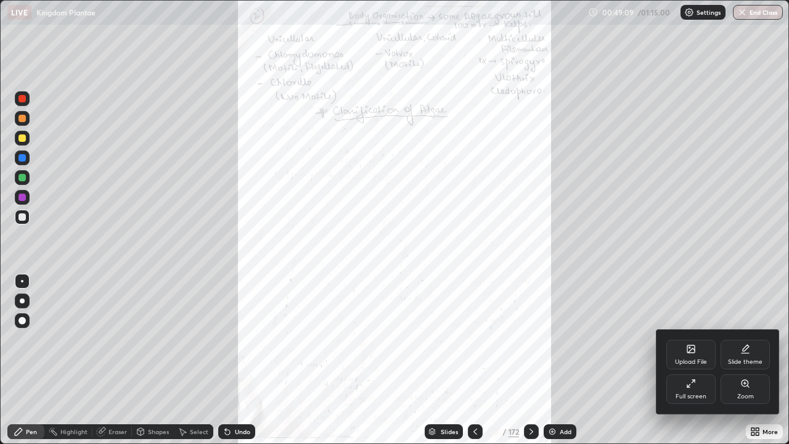
click at [746, 360] on icon at bounding box center [745, 383] width 7 height 7
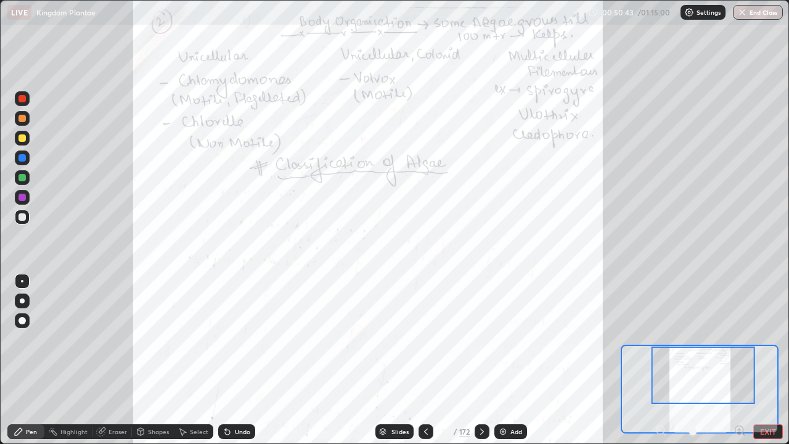
click at [655, 360] on div at bounding box center [704, 375] width 104 height 57
click at [481, 360] on icon at bounding box center [482, 432] width 10 height 10
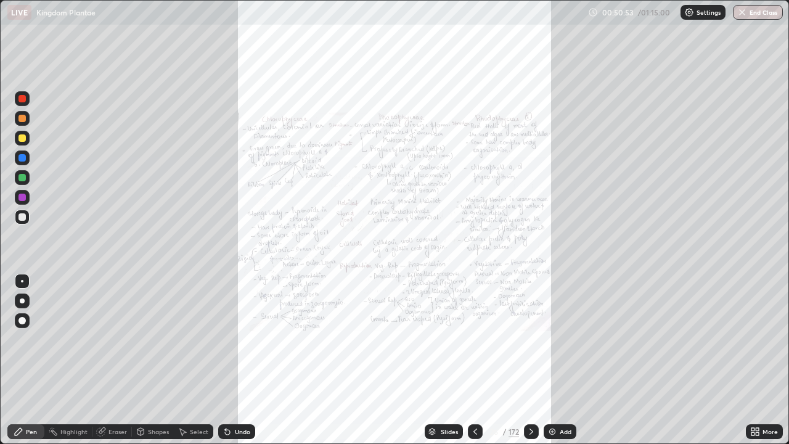
click at [753, 360] on icon at bounding box center [753, 433] width 3 height 3
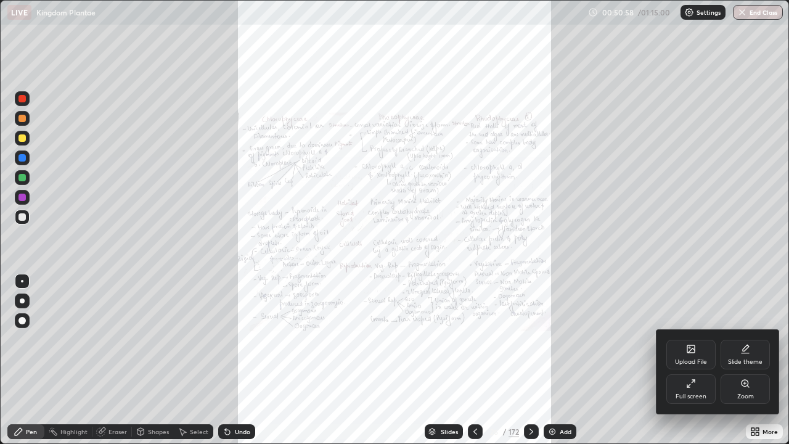
click at [742, 360] on icon at bounding box center [745, 383] width 7 height 7
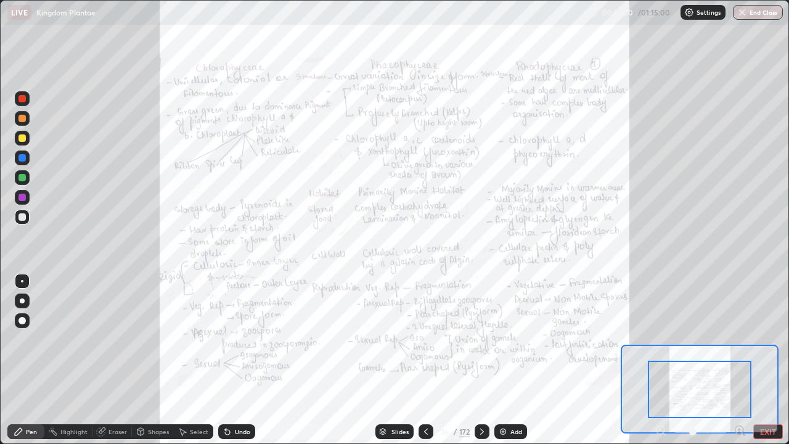
click at [729, 360] on div at bounding box center [700, 389] width 104 height 57
click at [425, 360] on icon at bounding box center [426, 432] width 10 height 10
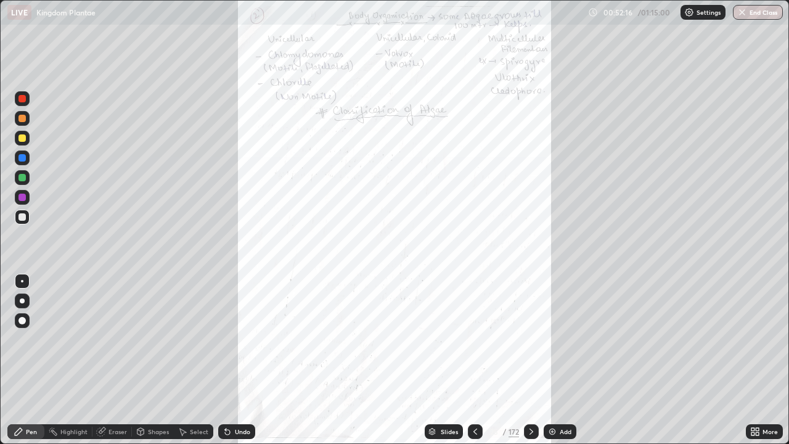
click at [530, 360] on icon at bounding box center [532, 432] width 4 height 6
click at [754, 360] on icon at bounding box center [753, 429] width 3 height 3
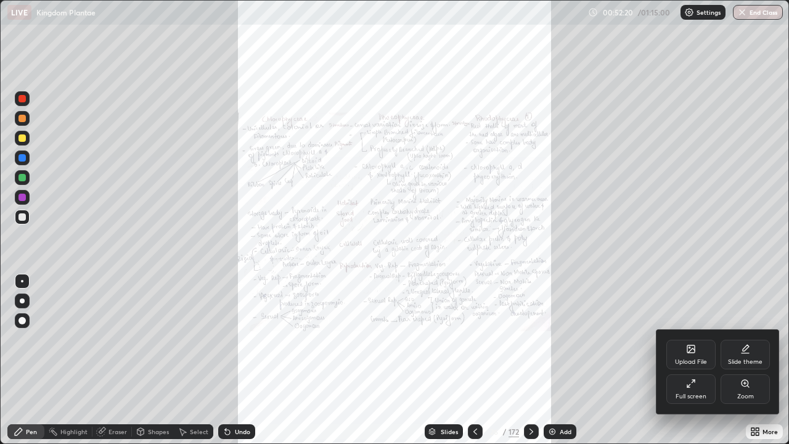
click at [746, 360] on div "Zoom" at bounding box center [746, 396] width 17 height 6
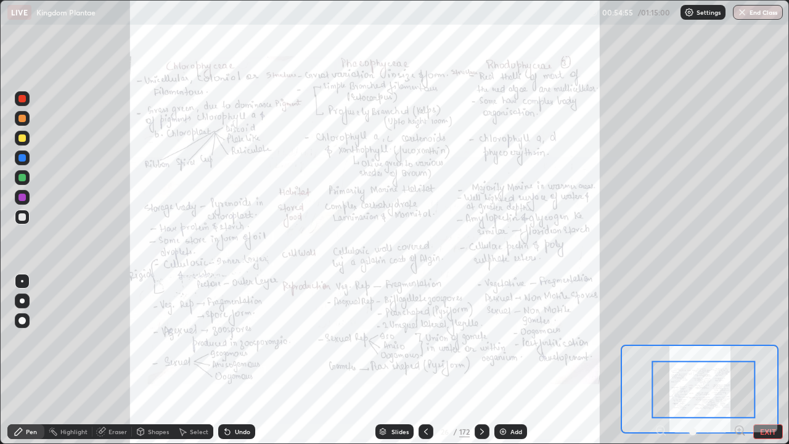
click at [480, 360] on icon at bounding box center [482, 432] width 10 height 10
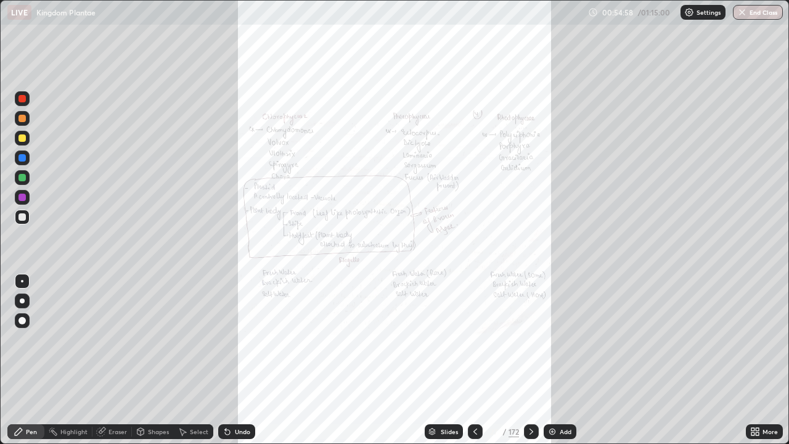
click at [763, 360] on div "More" at bounding box center [770, 432] width 15 height 6
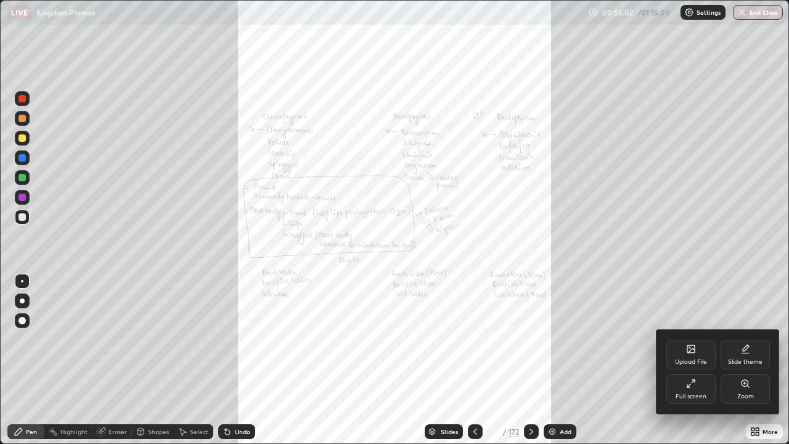
click at [492, 360] on div at bounding box center [394, 222] width 789 height 444
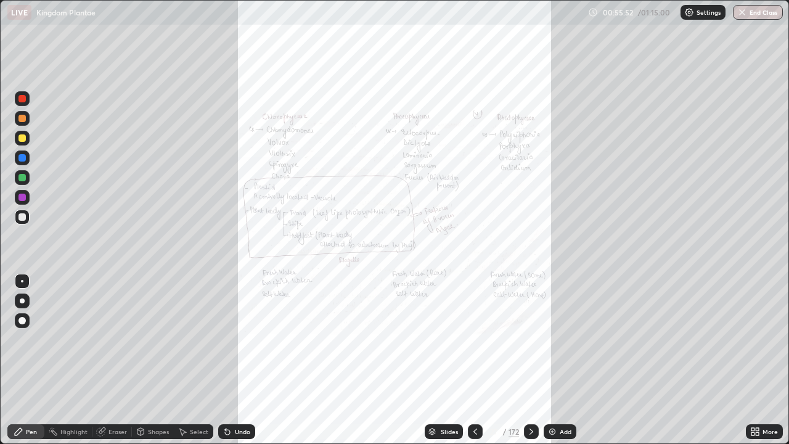
click at [481, 360] on div at bounding box center [475, 431] width 15 height 15
click at [757, 360] on icon at bounding box center [757, 433] width 3 height 3
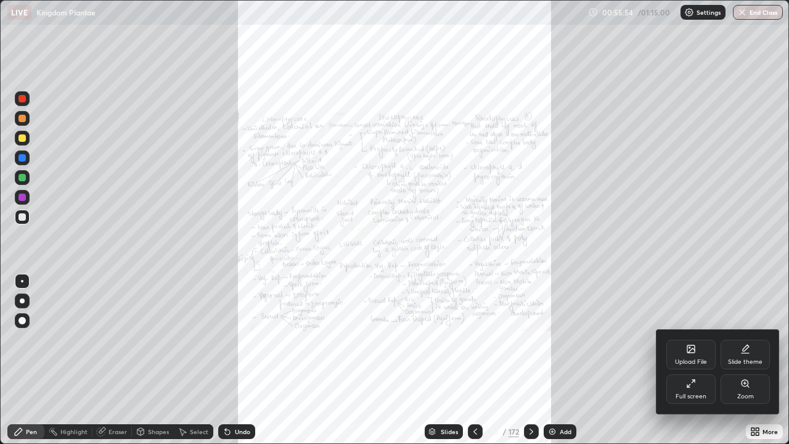
click at [741, 360] on icon at bounding box center [746, 384] width 10 height 10
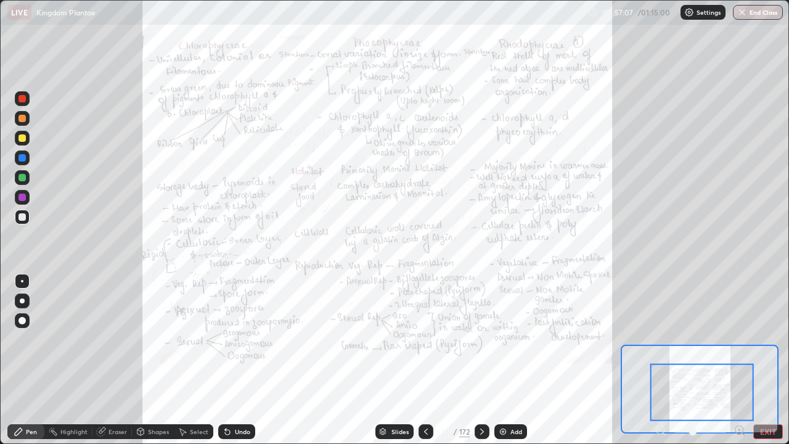
click at [25, 139] on div at bounding box center [22, 137] width 7 height 7
click at [619, 360] on div "Slides 26 / 172 Add" at bounding box center [451, 431] width 392 height 25
click at [622, 360] on div at bounding box center [700, 389] width 158 height 89
click at [19, 175] on div at bounding box center [22, 177] width 7 height 7
click at [479, 360] on icon at bounding box center [482, 432] width 10 height 10
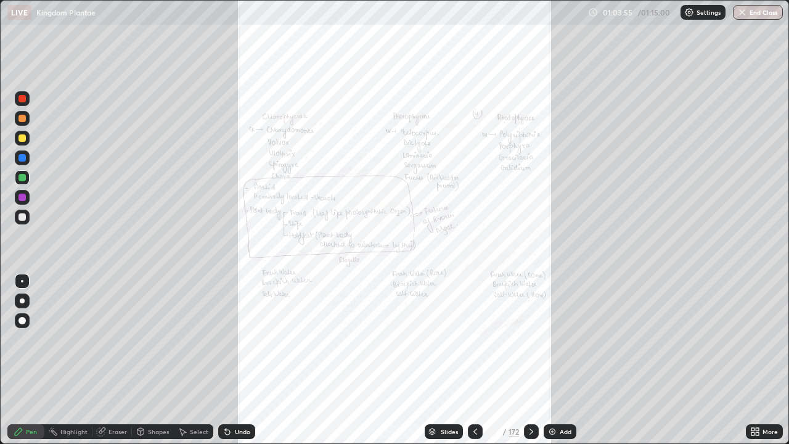
click at [757, 360] on icon at bounding box center [757, 433] width 3 height 3
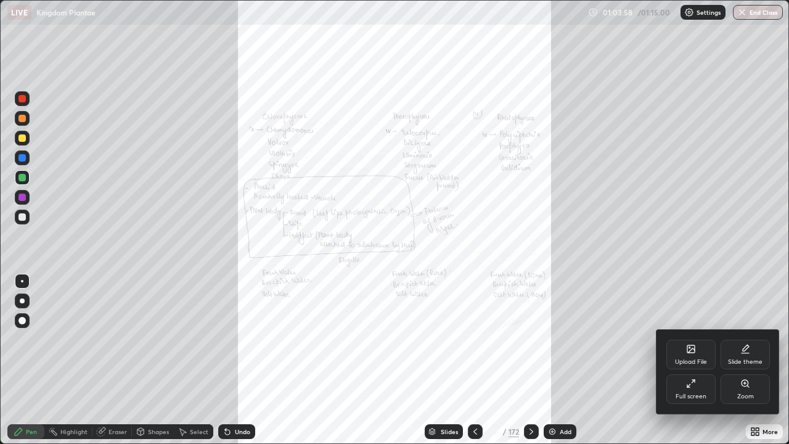
click at [742, 360] on icon at bounding box center [746, 384] width 10 height 10
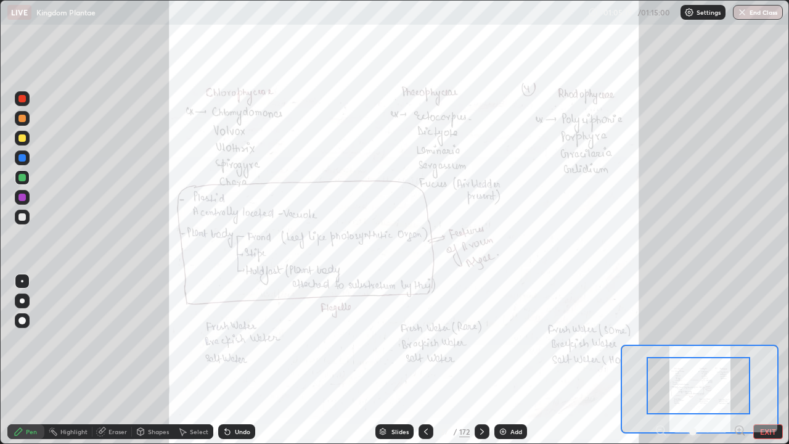
click at [20, 139] on div at bounding box center [22, 137] width 7 height 7
click at [22, 178] on div at bounding box center [22, 177] width 7 height 7
click at [20, 136] on div at bounding box center [22, 137] width 7 height 7
click at [479, 360] on icon at bounding box center [482, 432] width 10 height 10
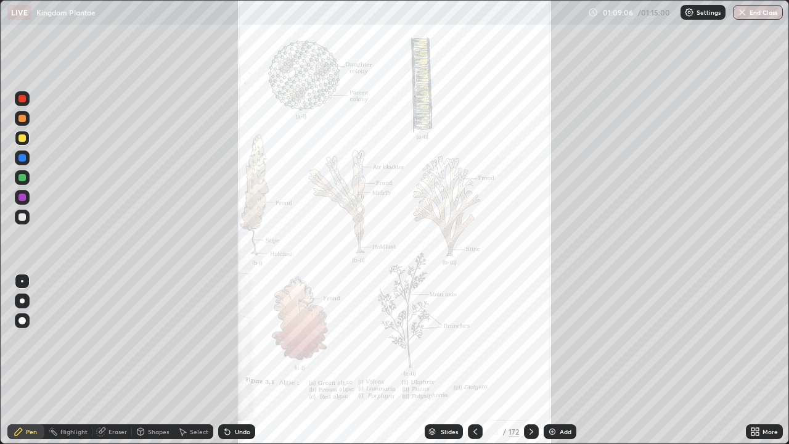
click at [757, 360] on icon at bounding box center [757, 433] width 3 height 3
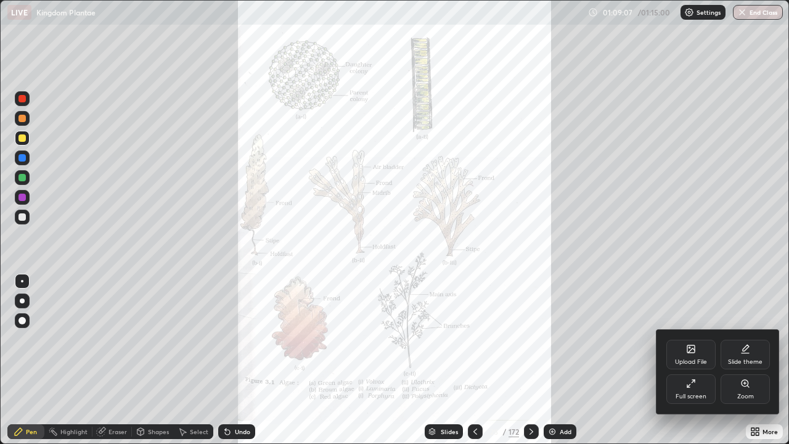
click at [744, 360] on icon at bounding box center [745, 383] width 2 height 0
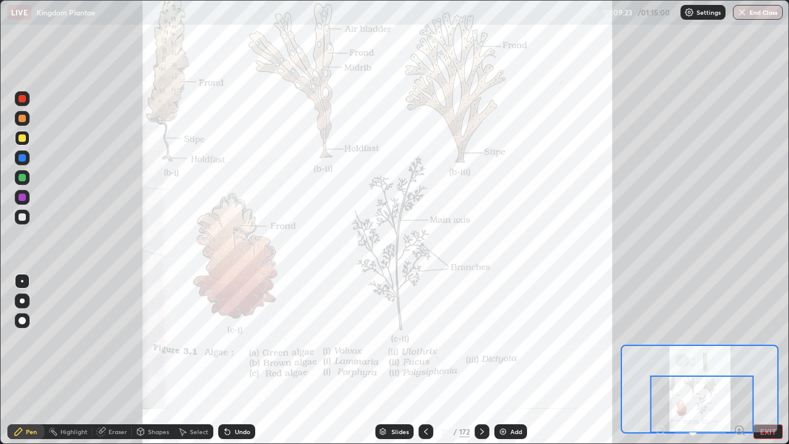
click at [424, 360] on icon at bounding box center [426, 432] width 10 height 10
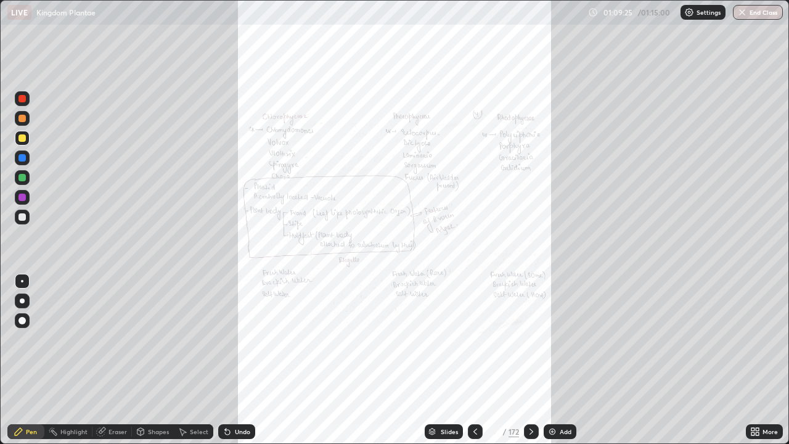
click at [752, 360] on icon at bounding box center [756, 432] width 10 height 10
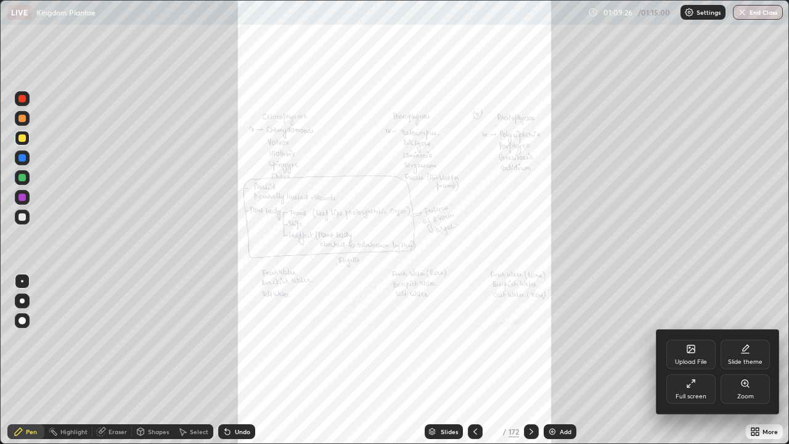
click at [746, 360] on icon at bounding box center [745, 383] width 2 height 0
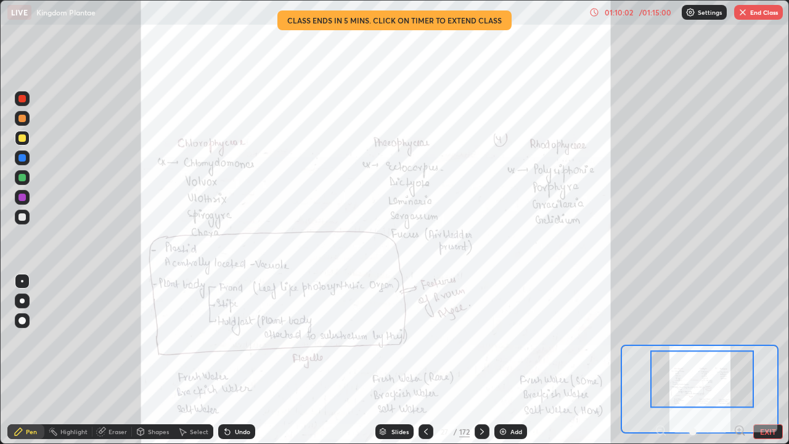
click at [480, 360] on icon at bounding box center [482, 432] width 10 height 10
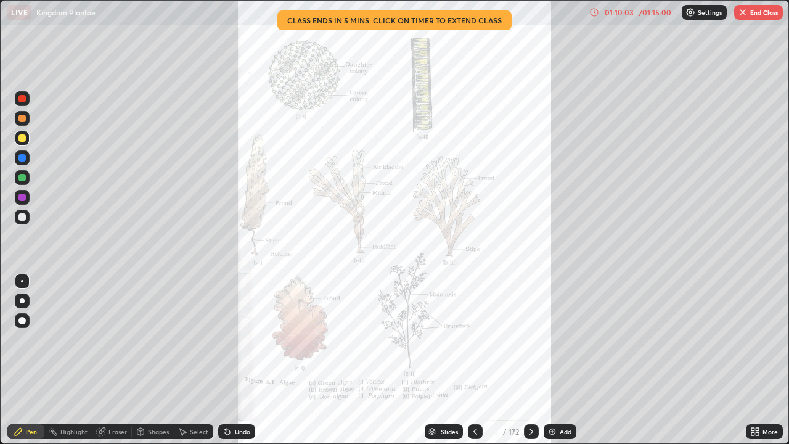
click at [753, 360] on icon at bounding box center [753, 429] width 3 height 3
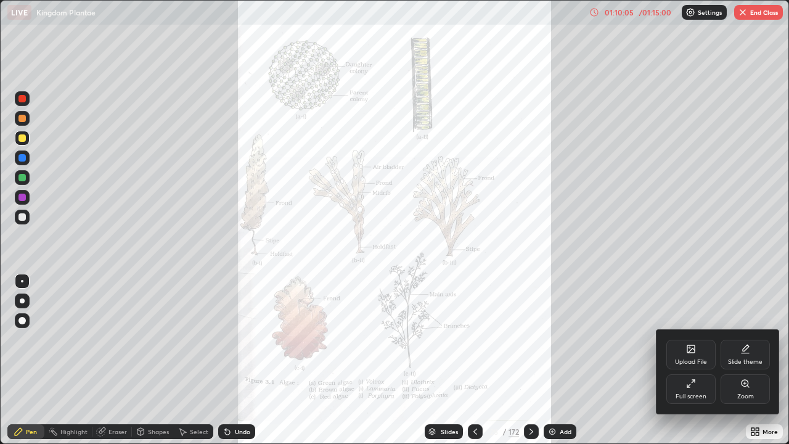
click at [743, 360] on icon at bounding box center [745, 383] width 7 height 7
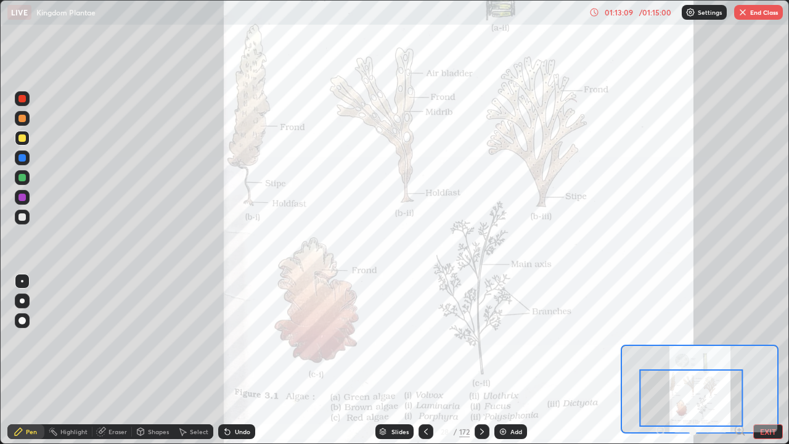
click at [427, 360] on icon at bounding box center [426, 432] width 10 height 10
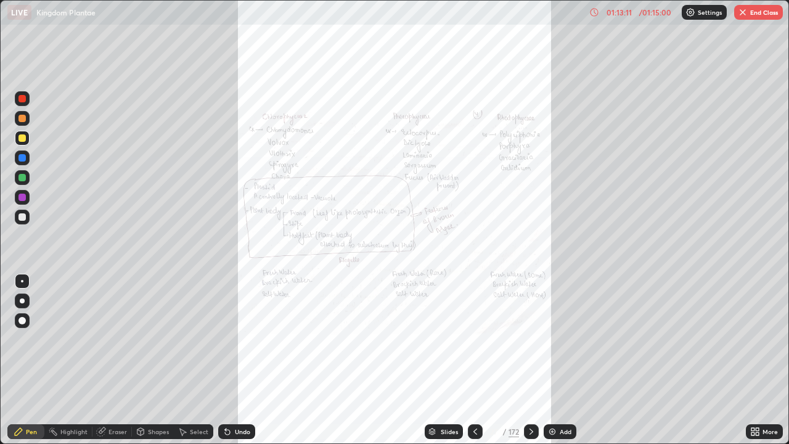
click at [474, 360] on icon at bounding box center [476, 432] width 10 height 10
click at [755, 360] on icon at bounding box center [756, 432] width 10 height 10
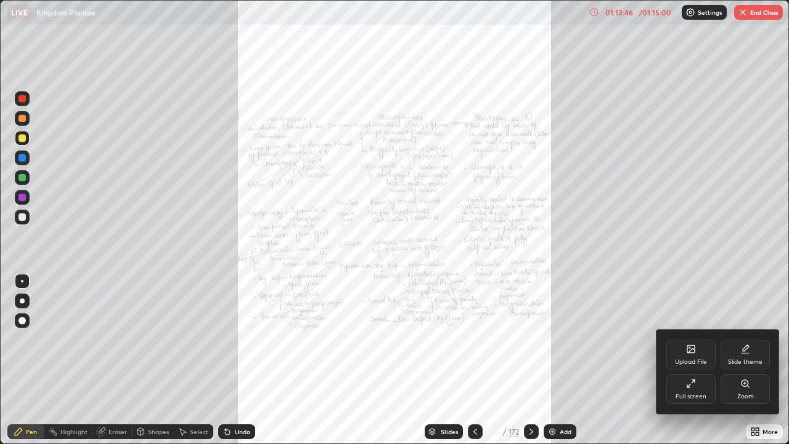
click at [371, 360] on div at bounding box center [394, 222] width 789 height 444
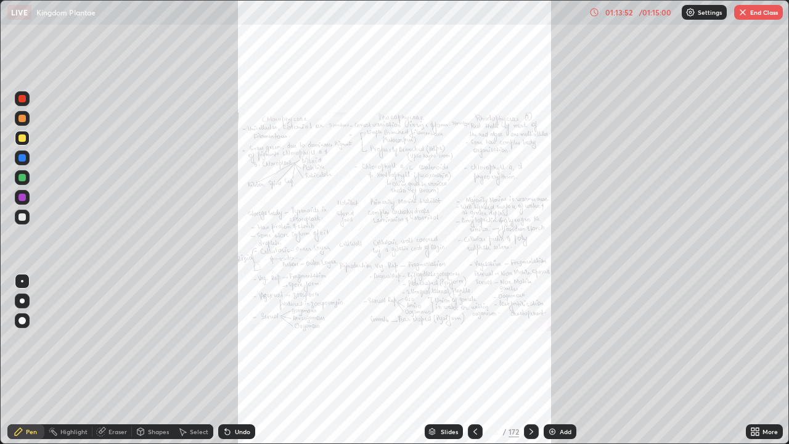
click at [656, 360] on div "Slides 26 / 172 Add" at bounding box center [500, 431] width 491 height 25
click at [475, 360] on icon at bounding box center [476, 432] width 10 height 10
click at [474, 360] on icon at bounding box center [476, 432] width 10 height 10
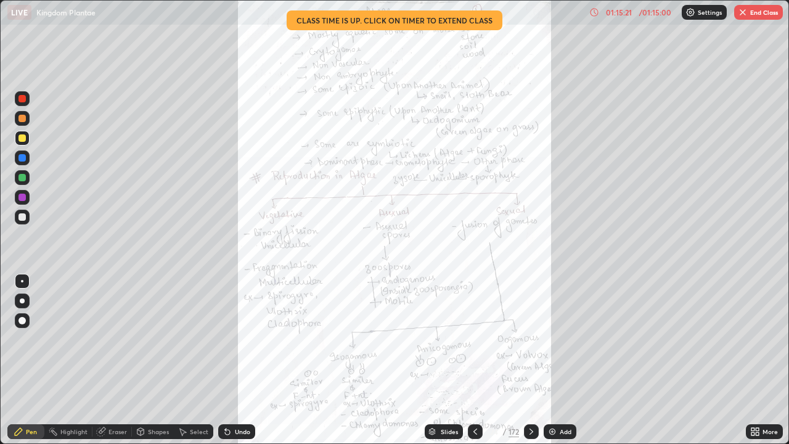
click at [759, 360] on icon at bounding box center [757, 429] width 3 height 3
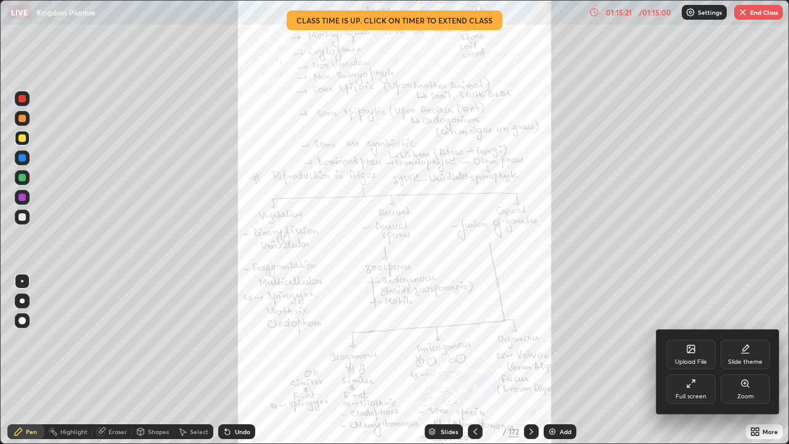
click at [759, 360] on div at bounding box center [394, 222] width 789 height 444
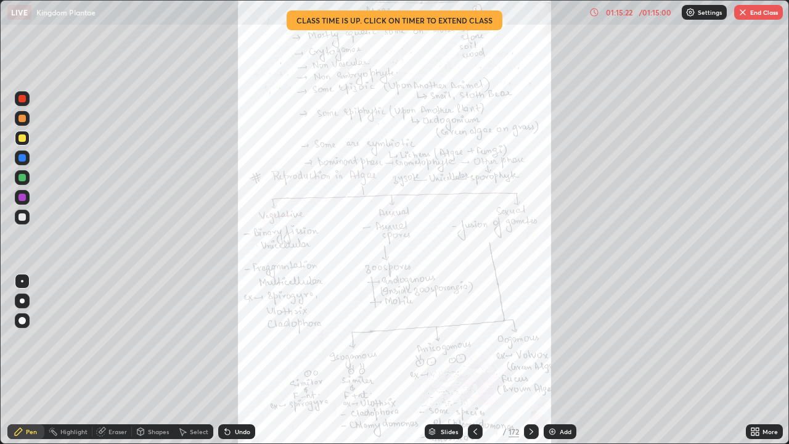
click at [753, 360] on icon at bounding box center [753, 429] width 3 height 3
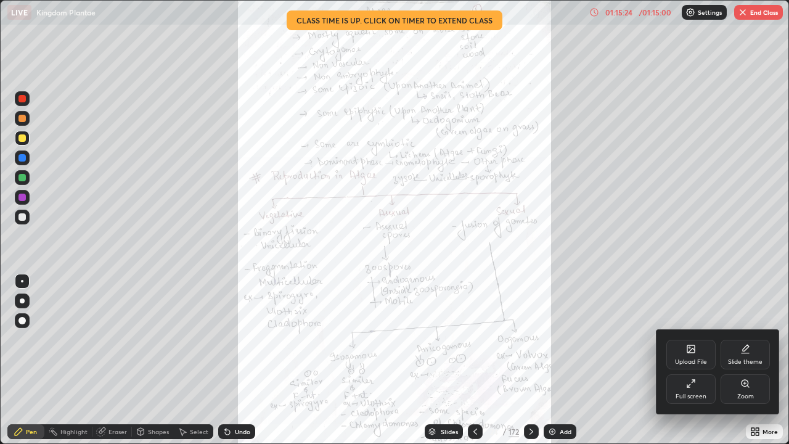
click at [691, 360] on div "Full screen" at bounding box center [691, 396] width 31 height 6
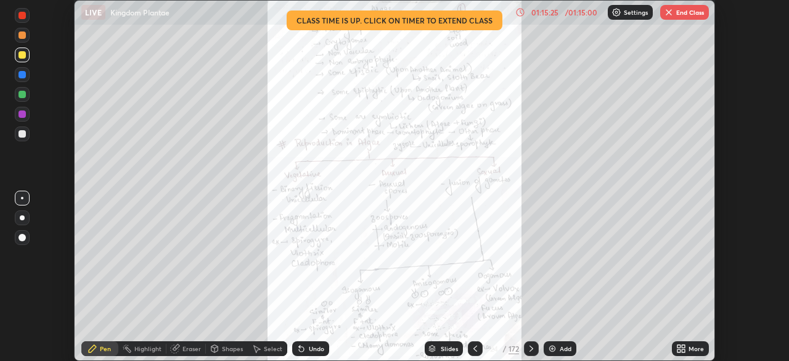
scroll to position [61308, 60880]
click at [686, 12] on button "End Class" at bounding box center [684, 12] width 49 height 15
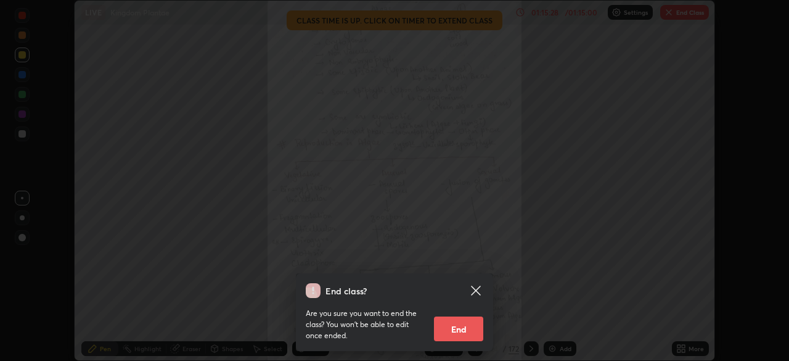
click at [469, 327] on button "End" at bounding box center [458, 328] width 49 height 25
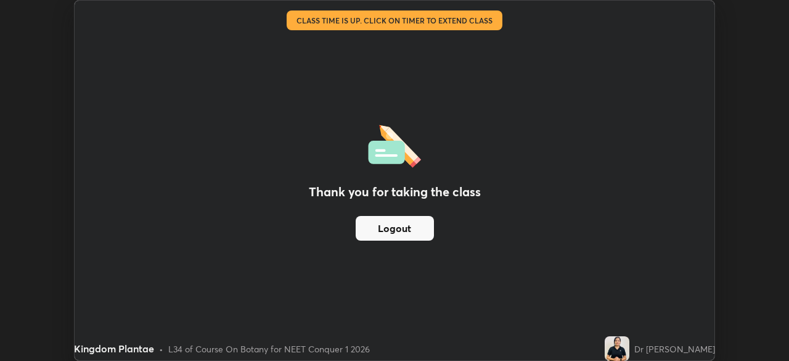
click at [408, 232] on button "Logout" at bounding box center [395, 228] width 78 height 25
